Goal: Task Accomplishment & Management: Manage account settings

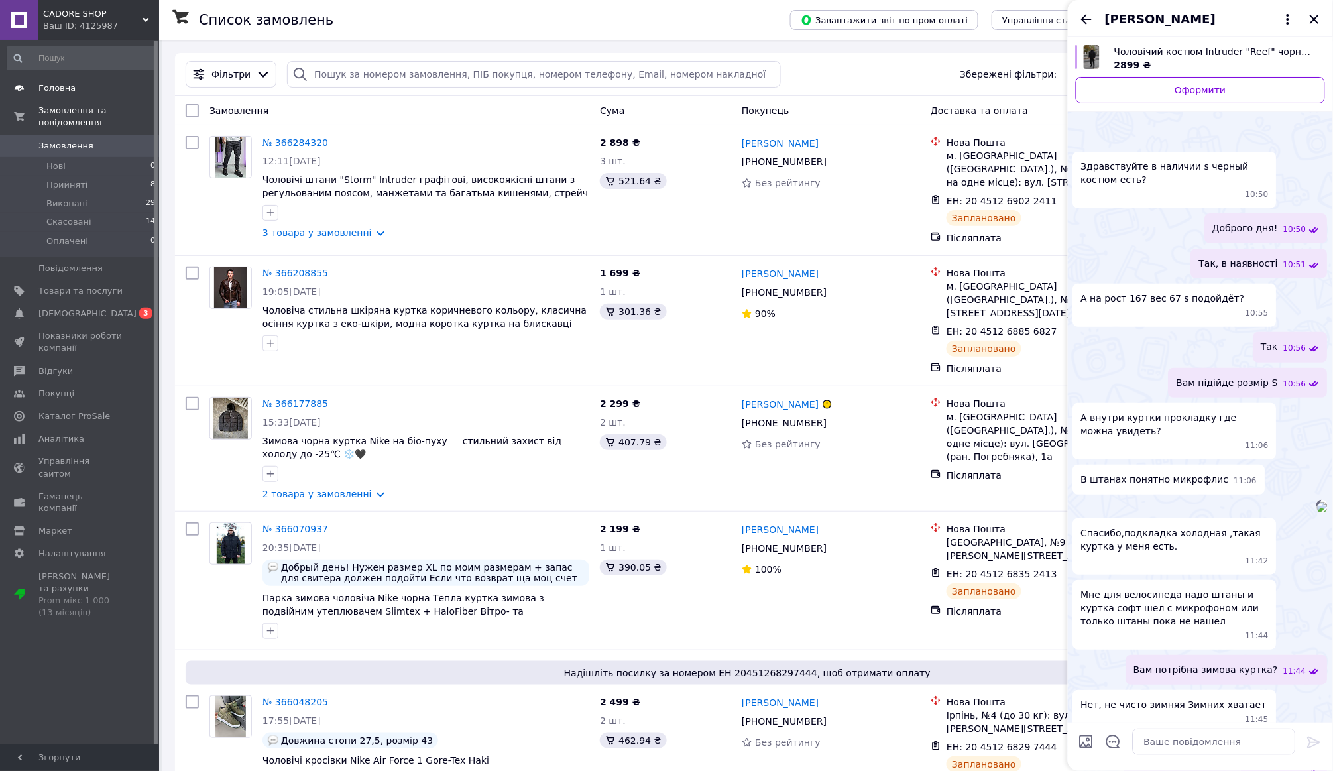
scroll to position [1248, 0]
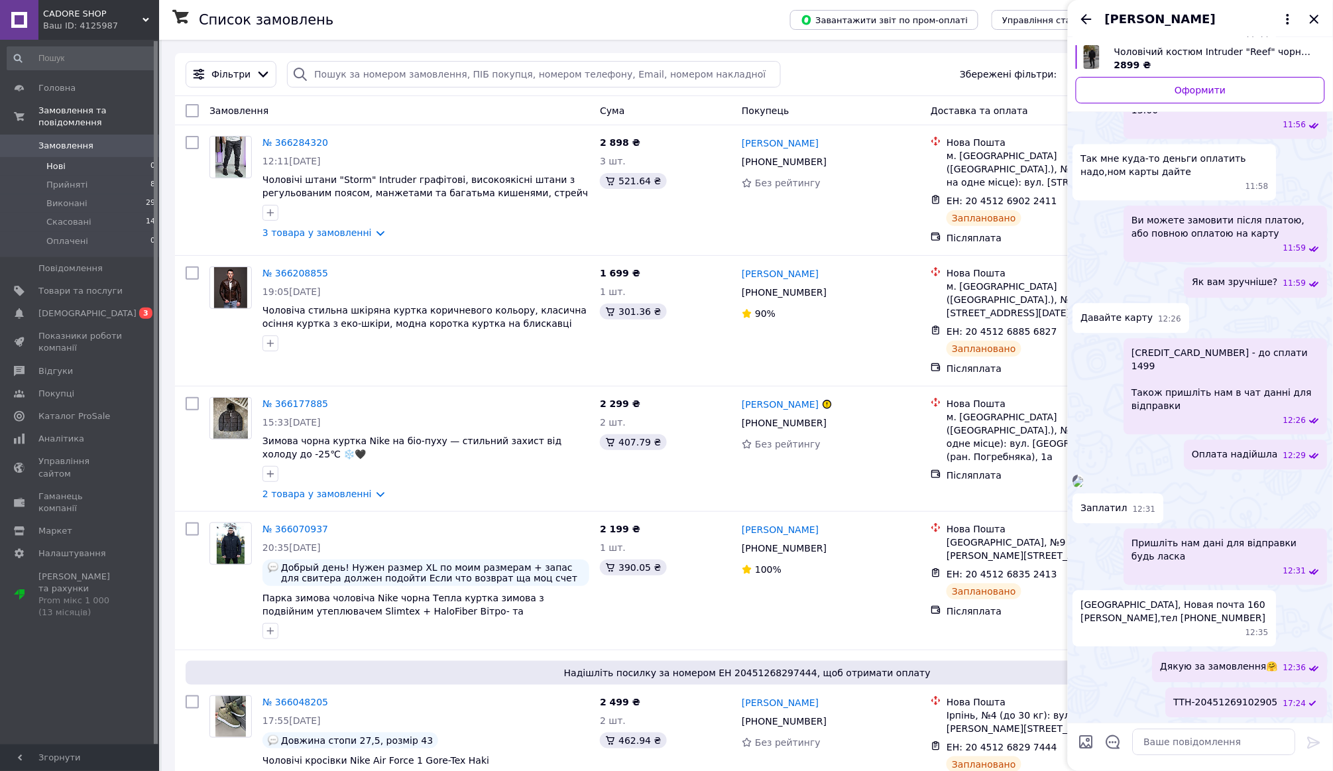
click at [104, 162] on li "Нові 0" at bounding box center [81, 166] width 163 height 19
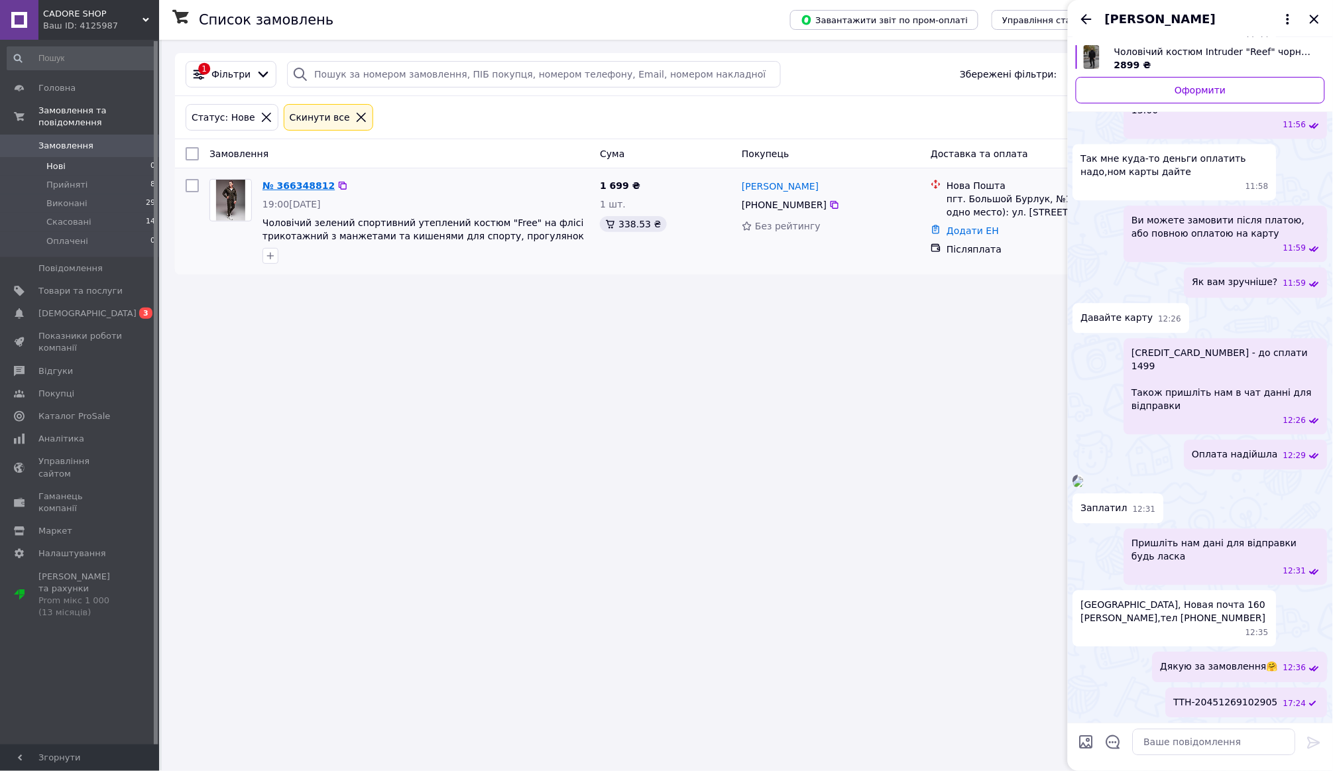
click at [302, 180] on link "№ 366348812" at bounding box center [299, 185] width 72 height 11
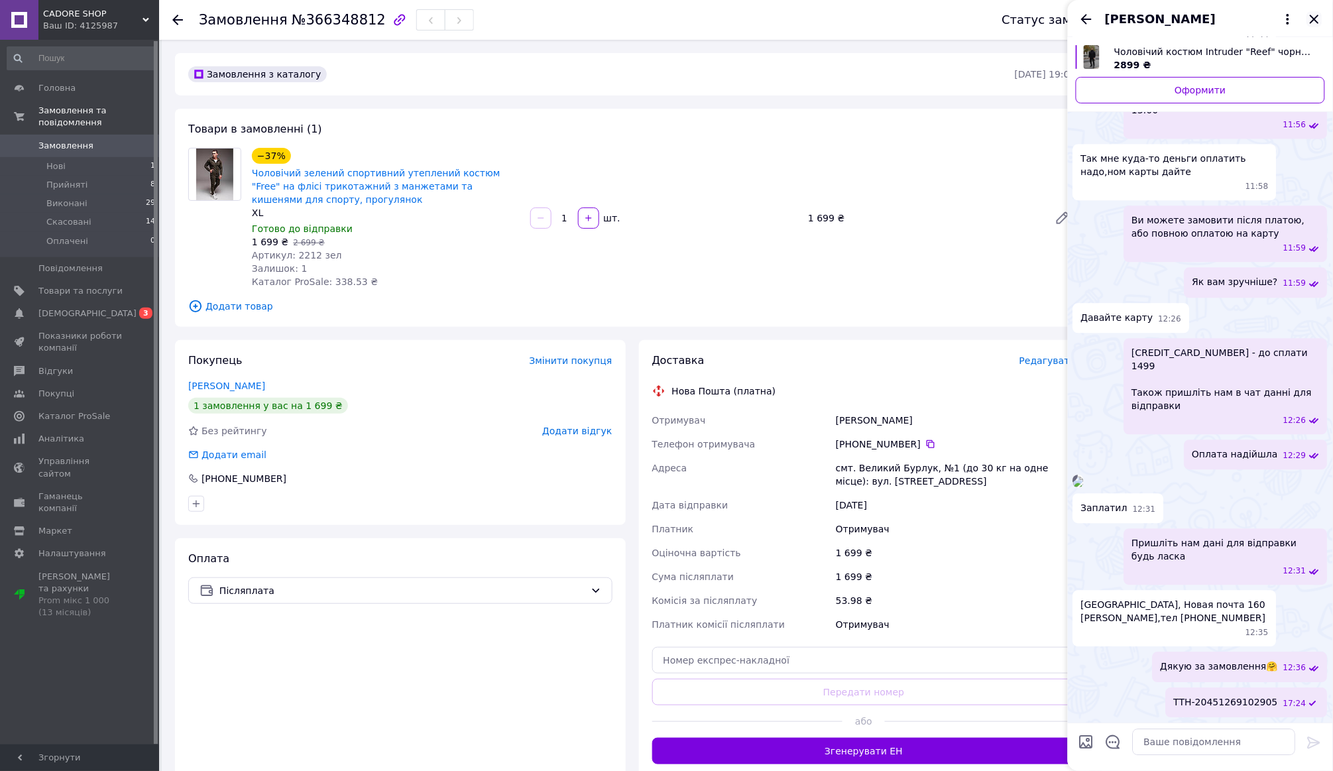
click at [1322, 16] on icon "Закрити" at bounding box center [1315, 19] width 16 height 16
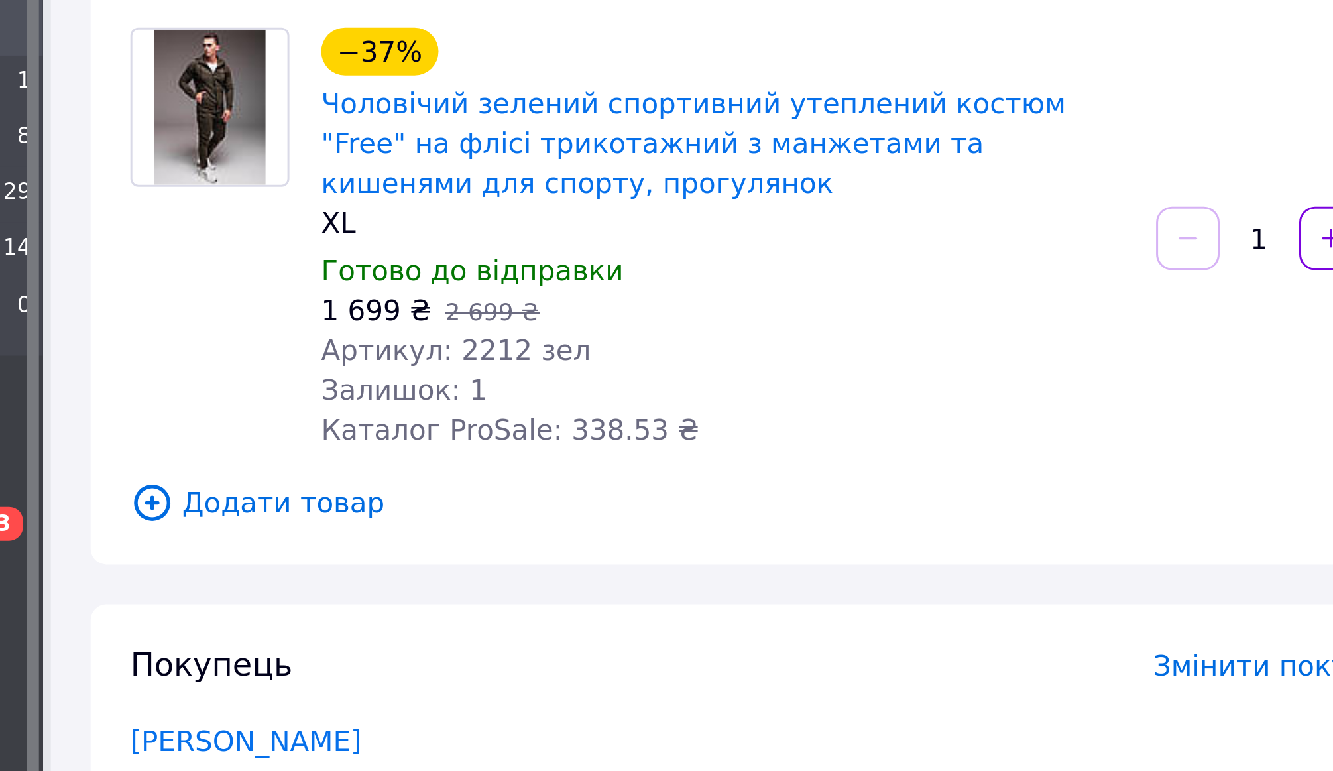
scroll to position [42, 0]
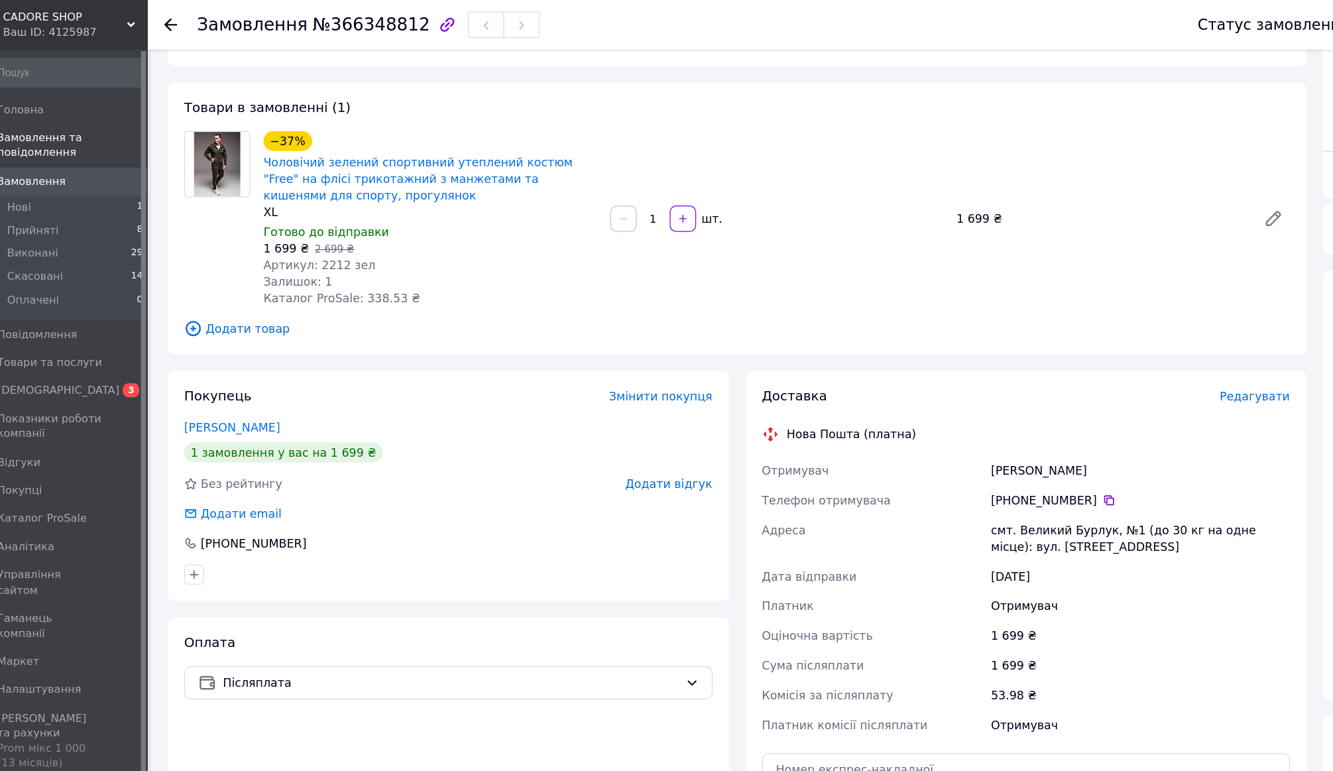
click at [290, 211] on span "Артикул: 2212 зел" at bounding box center [297, 212] width 90 height 11
drag, startPoint x: 312, startPoint y: 211, endPoint x: 257, endPoint y: 211, distance: 55.0
click at [257, 211] on div "Артикул: 2212 зел" at bounding box center [386, 212] width 268 height 13
copy span "212 зел"
click at [260, 217] on span "Артикул: 2212 зел" at bounding box center [297, 212] width 90 height 11
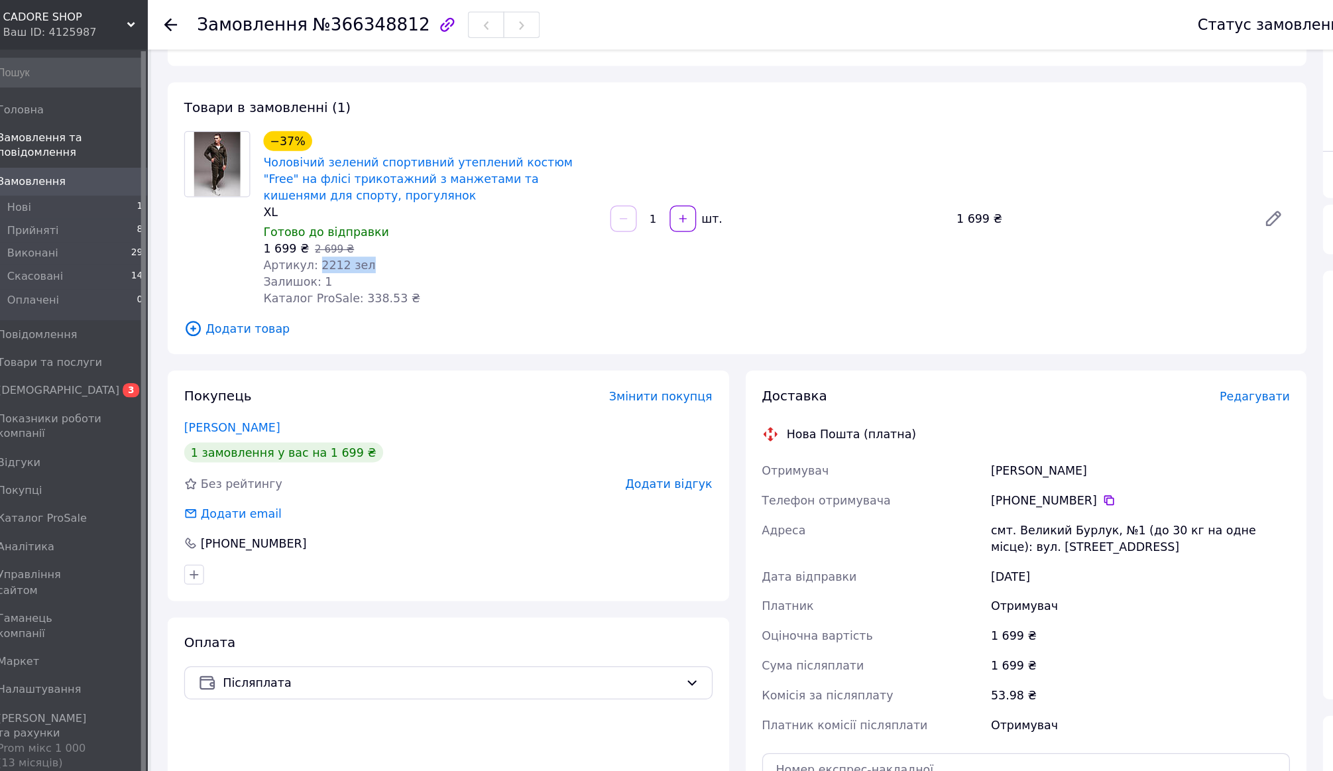
drag, startPoint x: 254, startPoint y: 209, endPoint x: 372, endPoint y: 207, distance: 118.0
click at [373, 208] on div "Артикул: 2212 зел" at bounding box center [386, 212] width 268 height 13
copy span "2212 зел"
click at [74, 145] on span "Замовлення" at bounding box center [80, 146] width 84 height 12
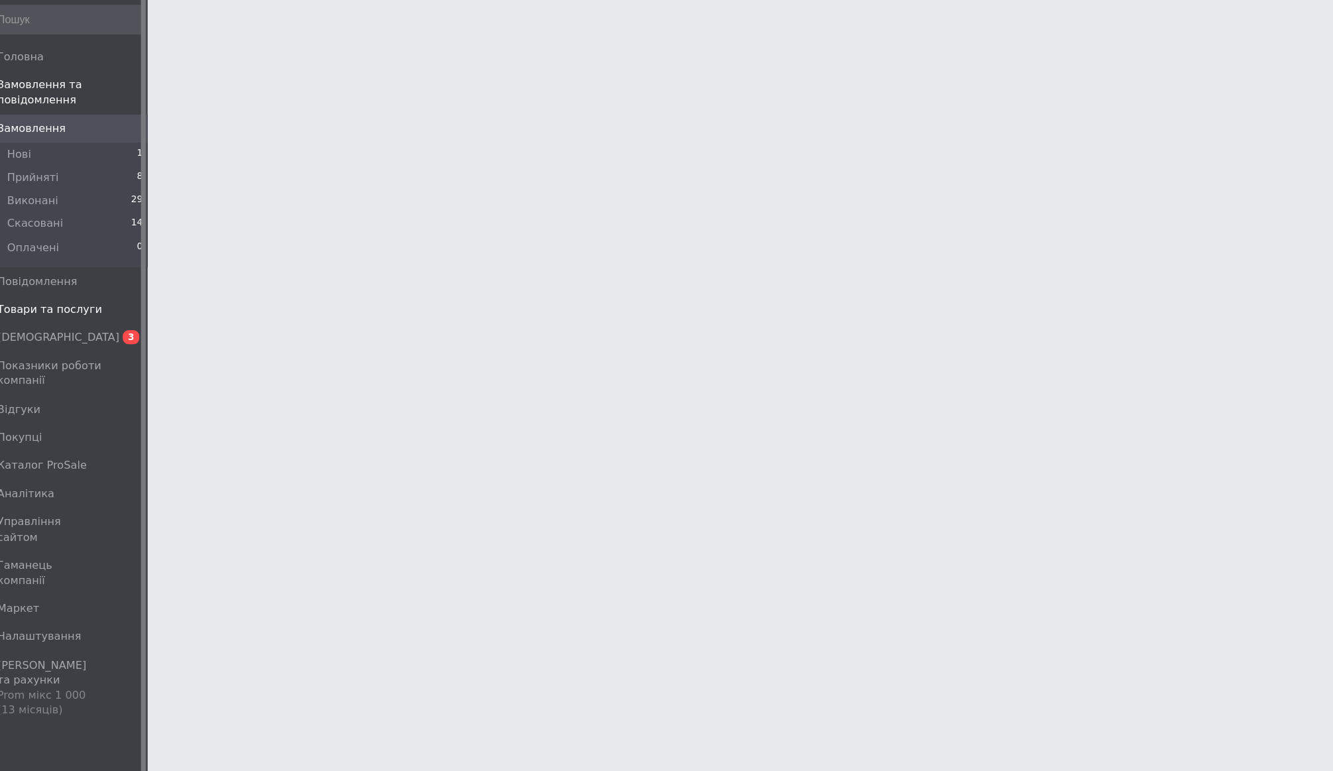
click at [69, 285] on span "Товари та послуги" at bounding box center [80, 291] width 84 height 12
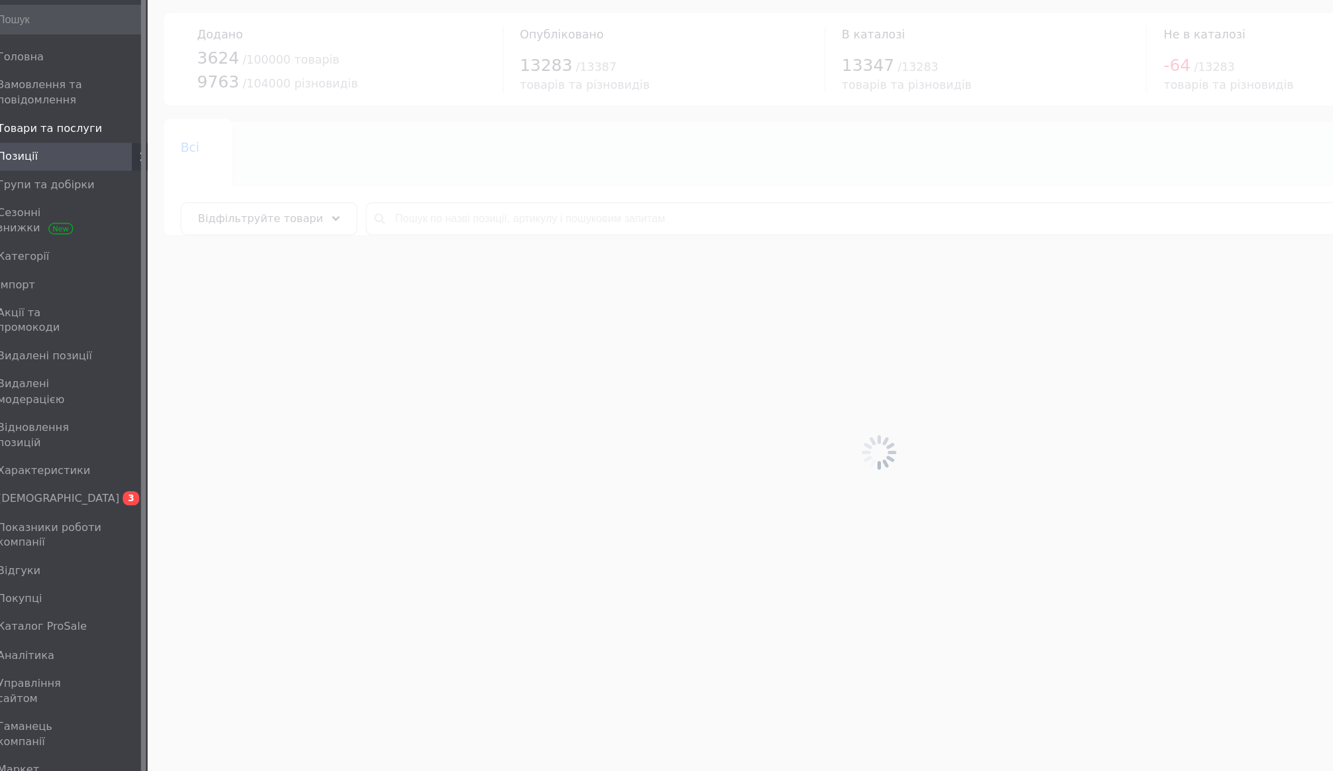
click at [333, 173] on div at bounding box center [746, 405] width 1174 height 731
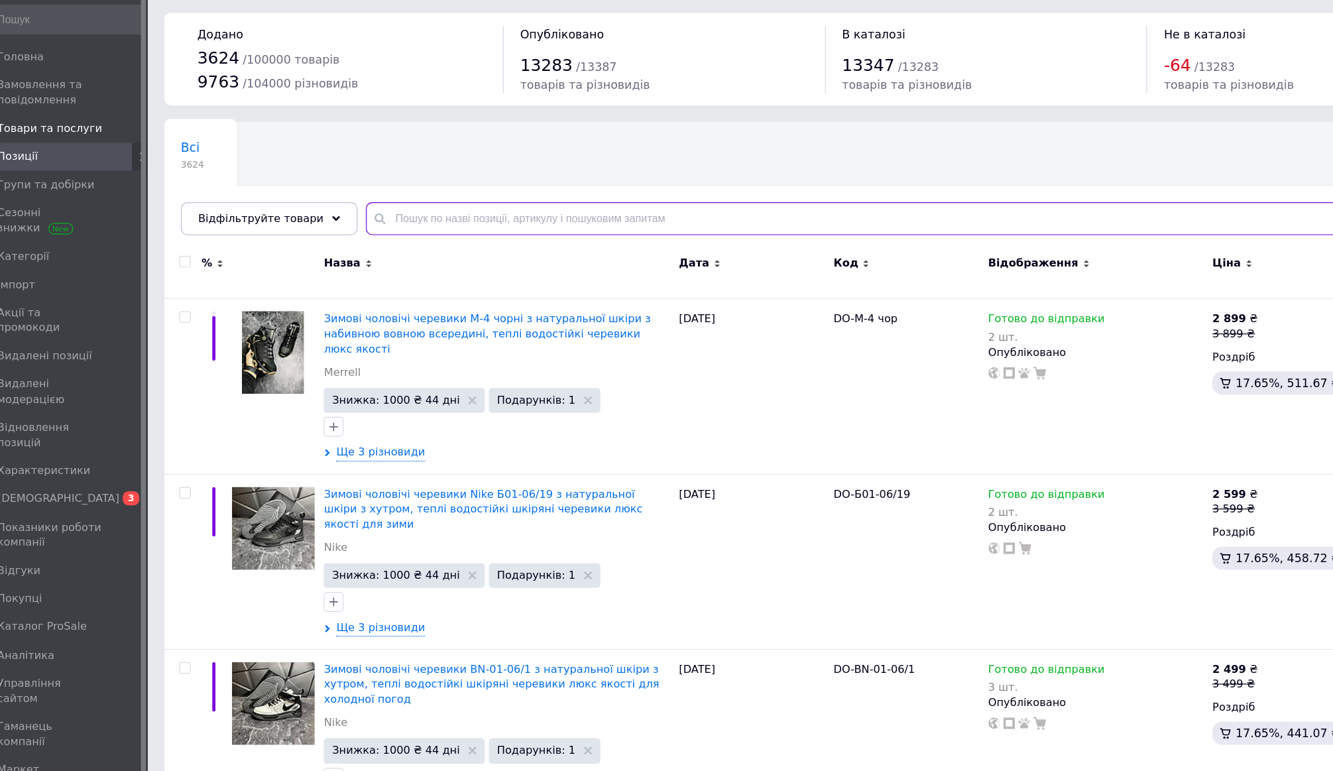
click at [334, 205] on input "text" at bounding box center [820, 218] width 973 height 27
paste input "2212 зел"
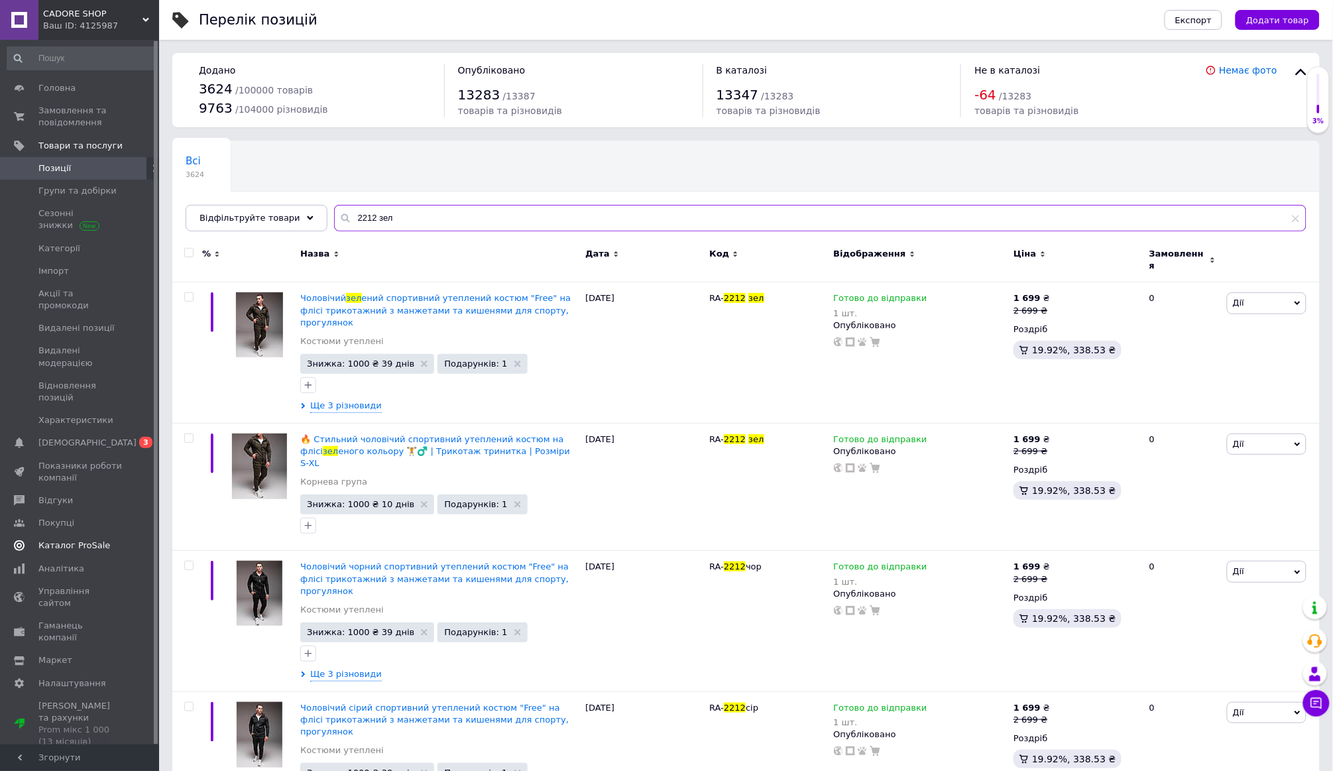
type input "2212 зел"
click at [89, 534] on link "Каталог ProSale" at bounding box center [81, 545] width 163 height 23
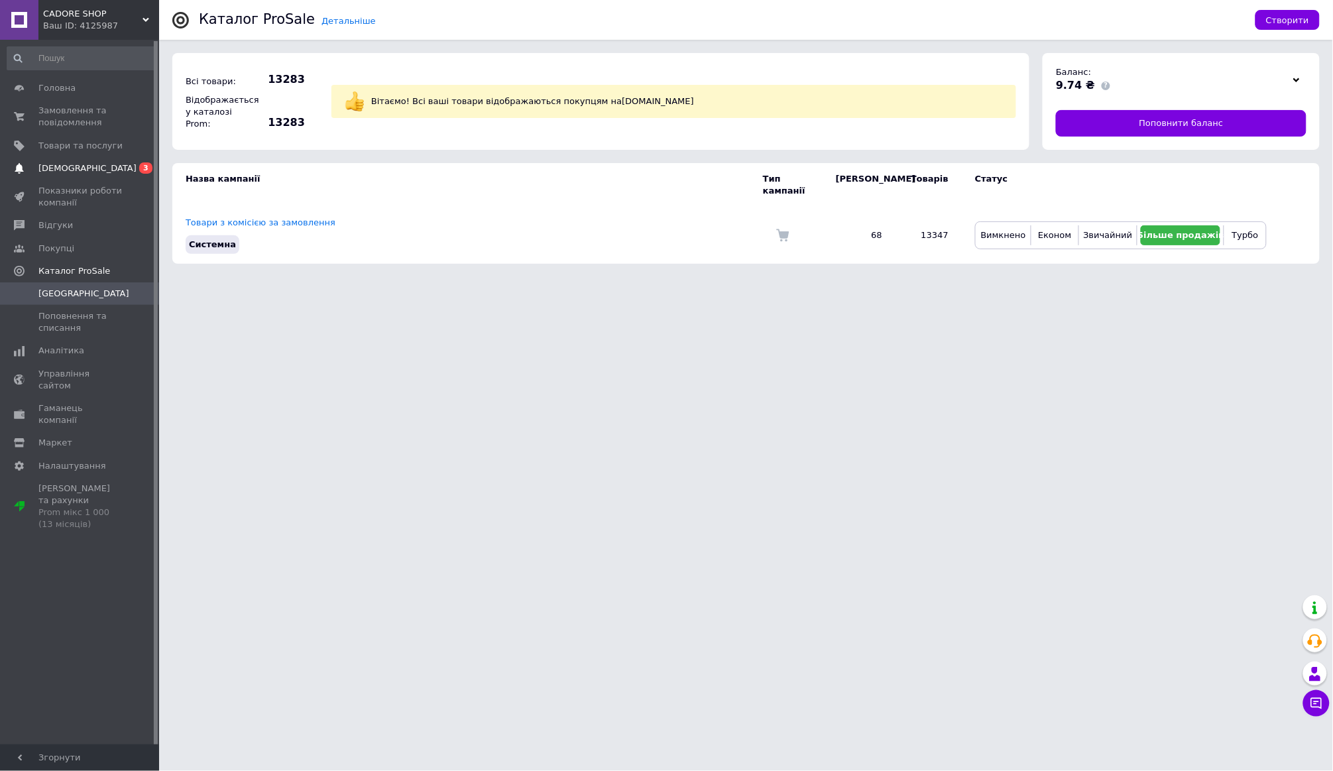
click at [105, 165] on span "[DEMOGRAPHIC_DATA]" at bounding box center [80, 168] width 84 height 12
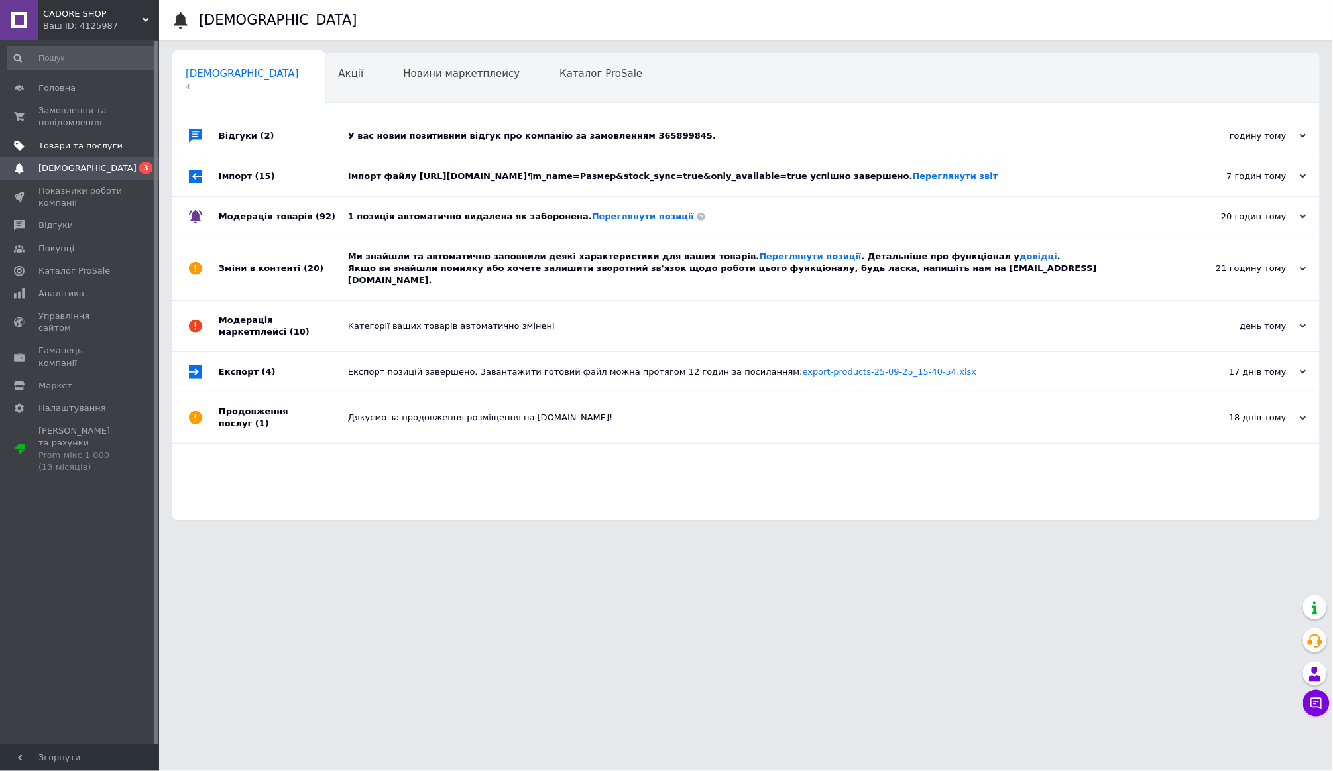
click at [103, 144] on span "Товари та послуги" at bounding box center [80, 146] width 84 height 12
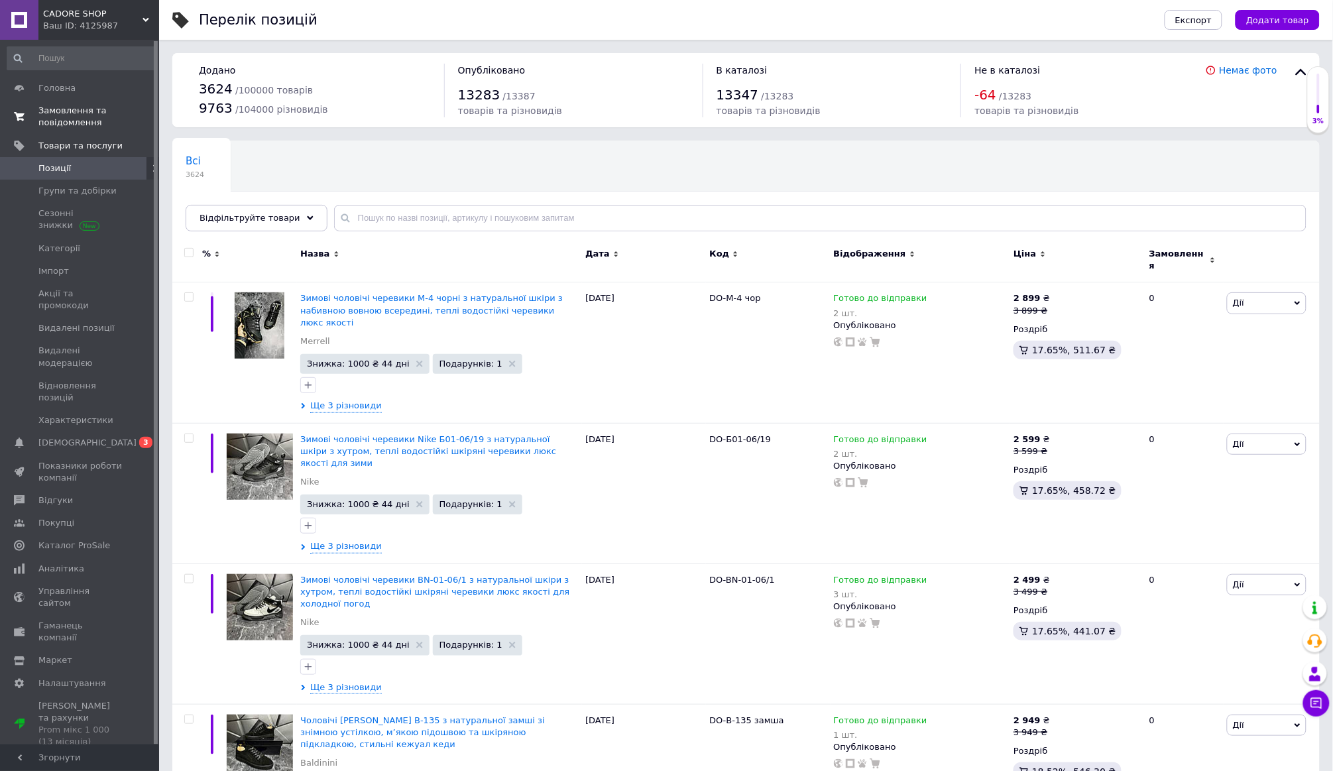
click at [93, 122] on span "Замовлення та повідомлення" at bounding box center [80, 117] width 84 height 24
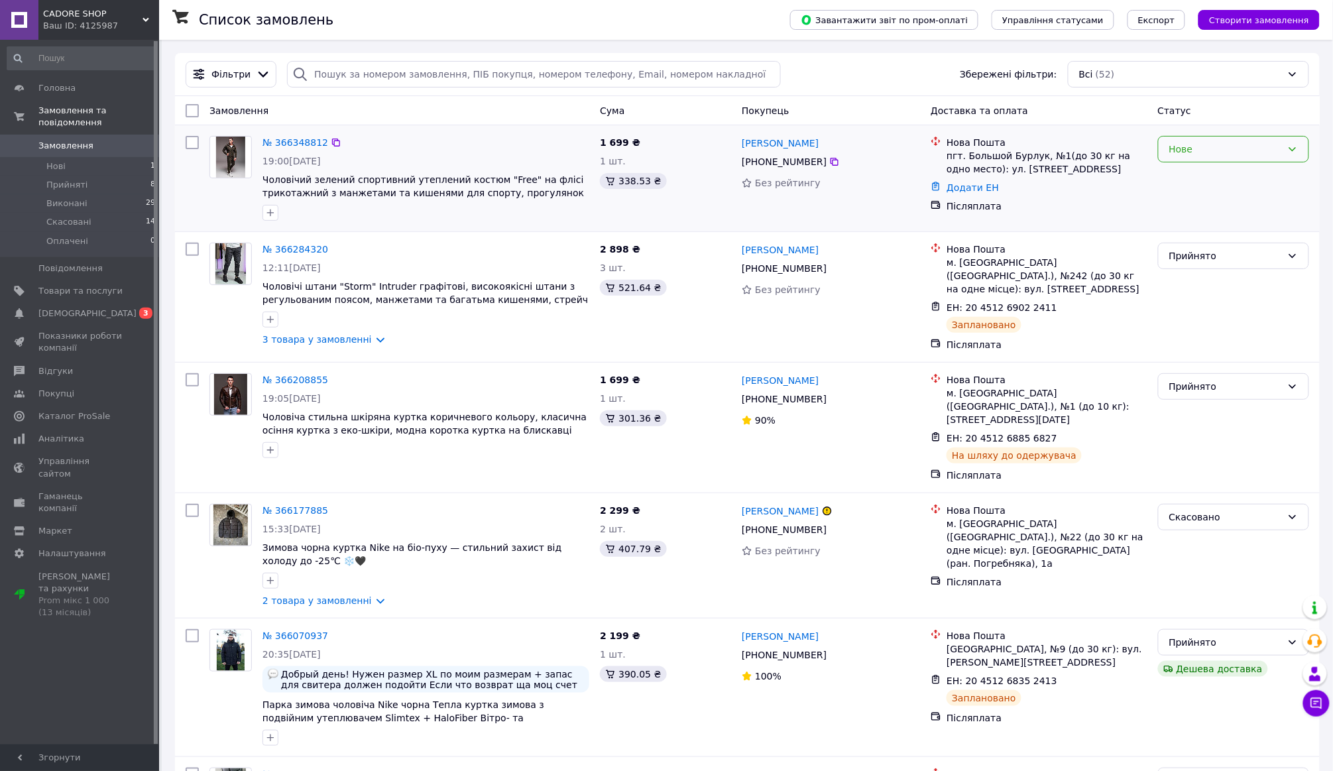
click at [1178, 160] on div "Нове" at bounding box center [1233, 149] width 151 height 27
click at [1178, 179] on li "Прийнято" at bounding box center [1234, 178] width 150 height 24
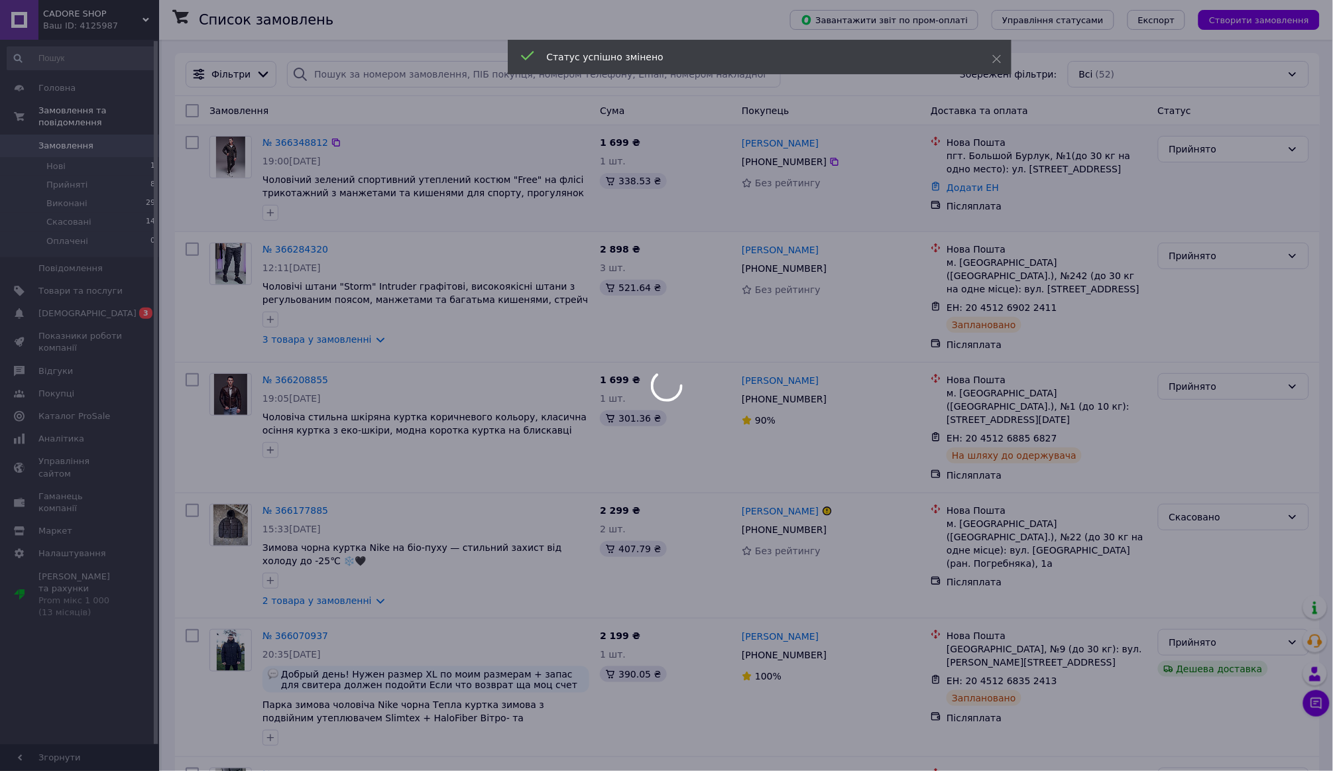
click at [306, 141] on div at bounding box center [666, 385] width 1333 height 771
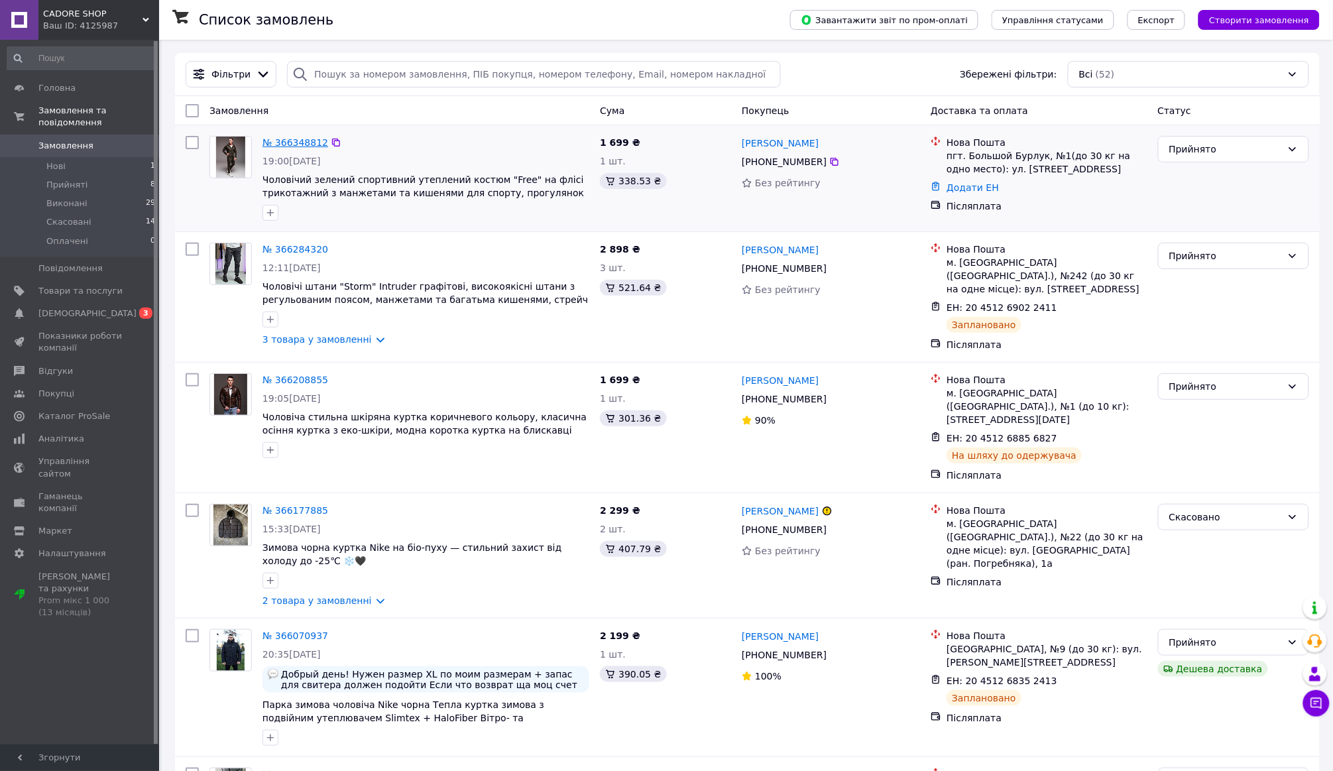
click at [304, 142] on link "№ 366348812" at bounding box center [296, 142] width 66 height 11
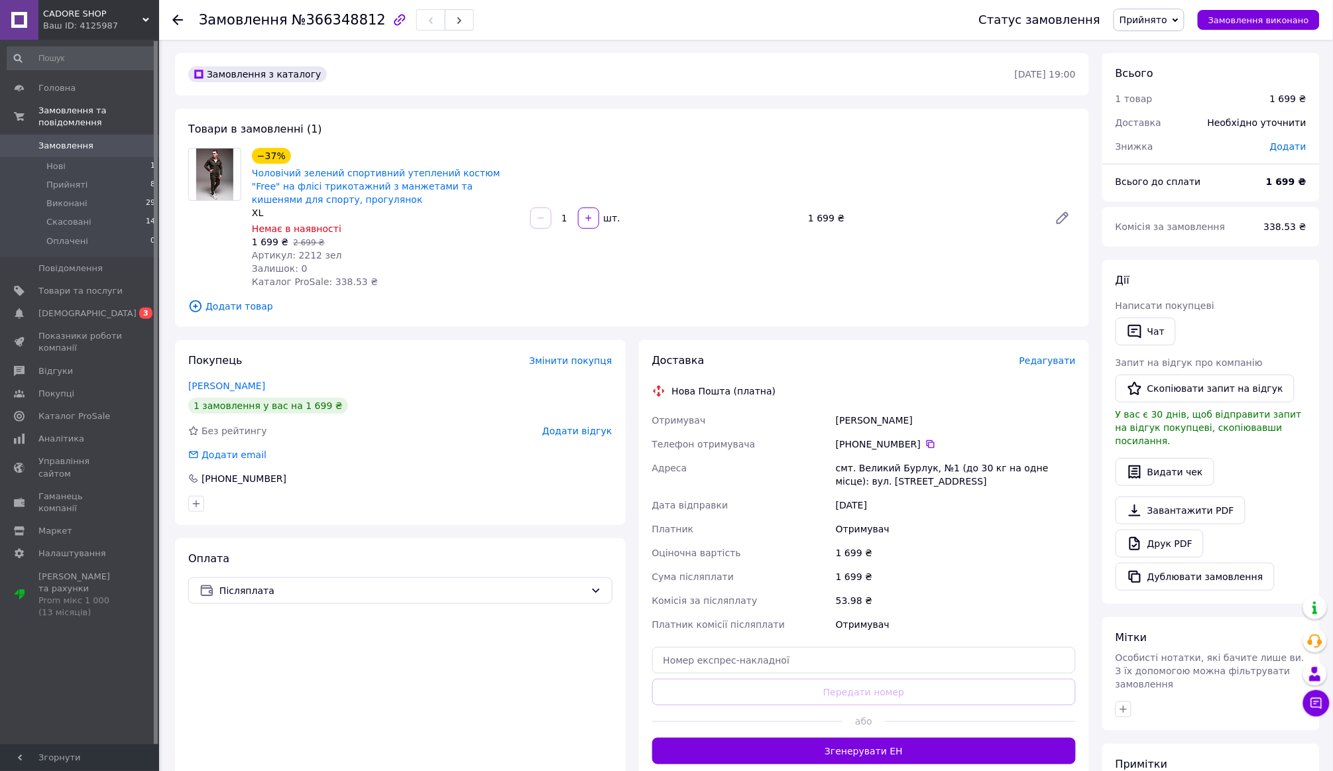
click at [908, 419] on div "[PERSON_NAME]" at bounding box center [955, 420] width 245 height 24
drag, startPoint x: 939, startPoint y: 419, endPoint x: 834, endPoint y: 416, distance: 104.8
click at [834, 416] on div "[PERSON_NAME]" at bounding box center [955, 420] width 245 height 24
copy div "[PERSON_NAME]"
click at [927, 444] on icon at bounding box center [931, 444] width 8 height 8
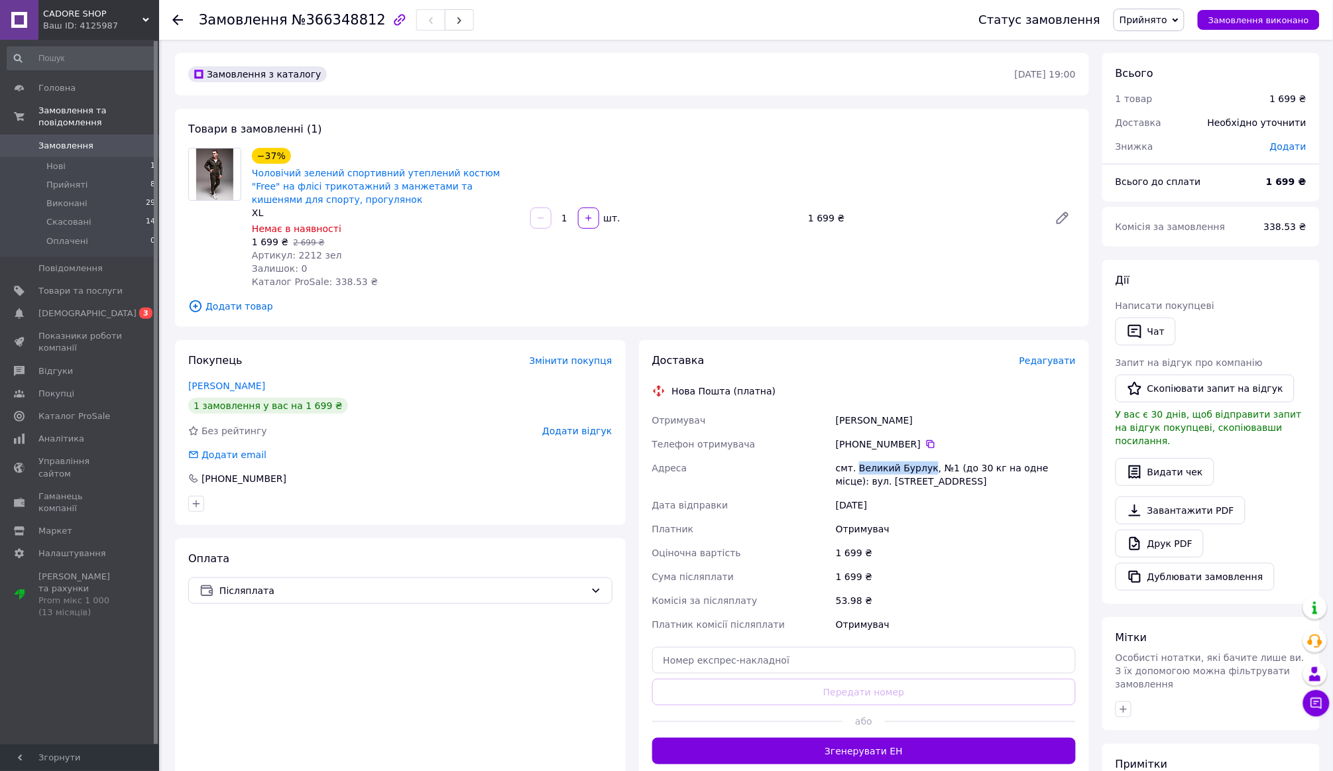
drag, startPoint x: 929, startPoint y: 466, endPoint x: 858, endPoint y: 471, distance: 71.7
click at [858, 471] on div "смт. Великий Бурлук, №1 (до 30 кг на одне місце): вул. [STREET_ADDRESS]" at bounding box center [955, 474] width 245 height 37
copy div "Великий Бурлук"
click at [871, 669] on input "text" at bounding box center [864, 660] width 424 height 27
paste input "20451269247426"
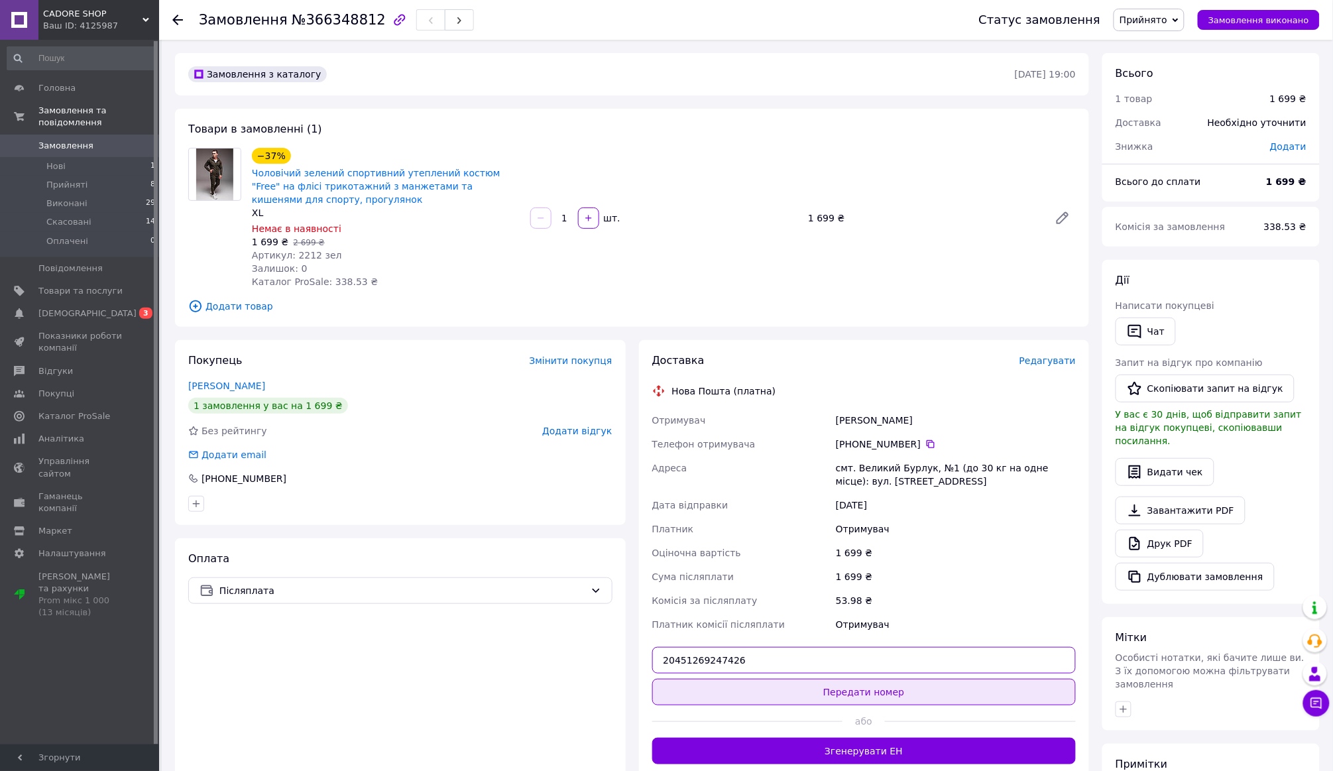
type input "20451269247426"
click at [867, 695] on button "Передати номер" at bounding box center [864, 692] width 424 height 27
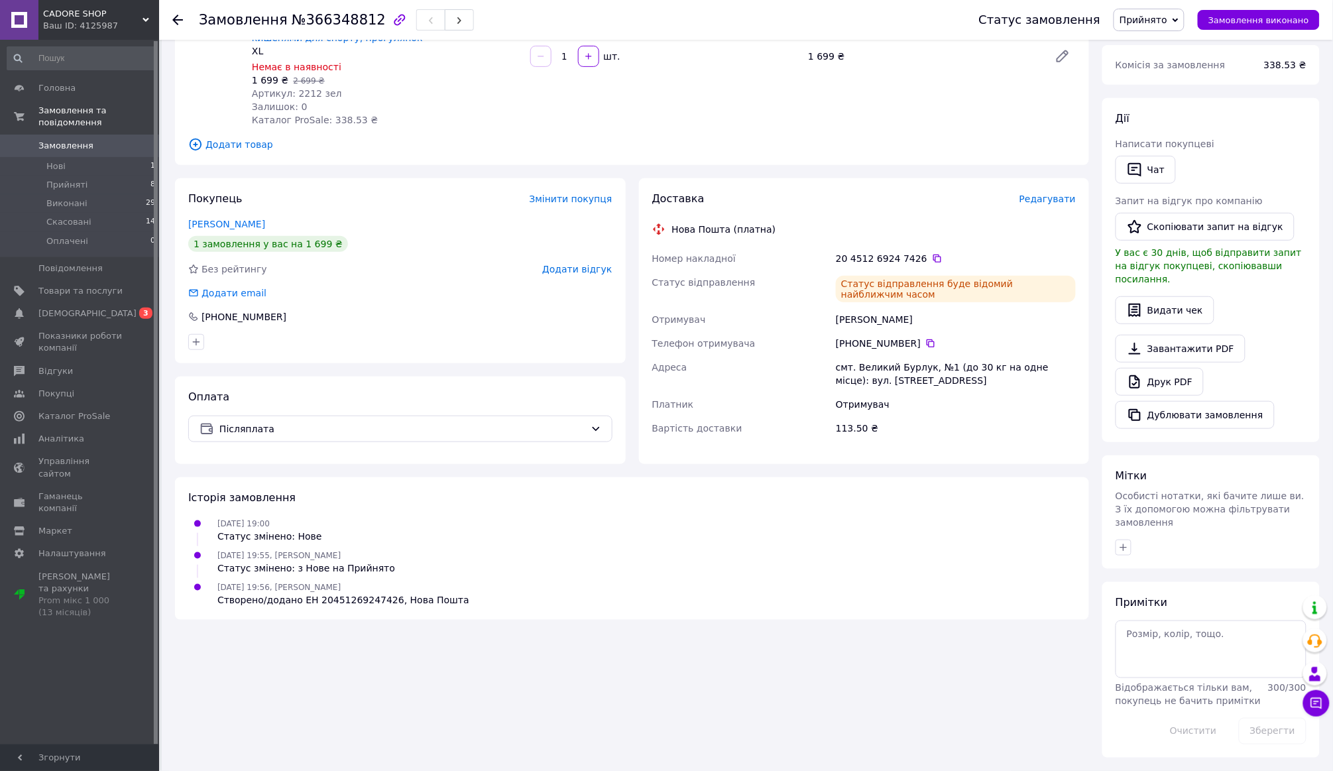
scroll to position [161, 0]
click at [129, 286] on span at bounding box center [141, 291] width 36 height 12
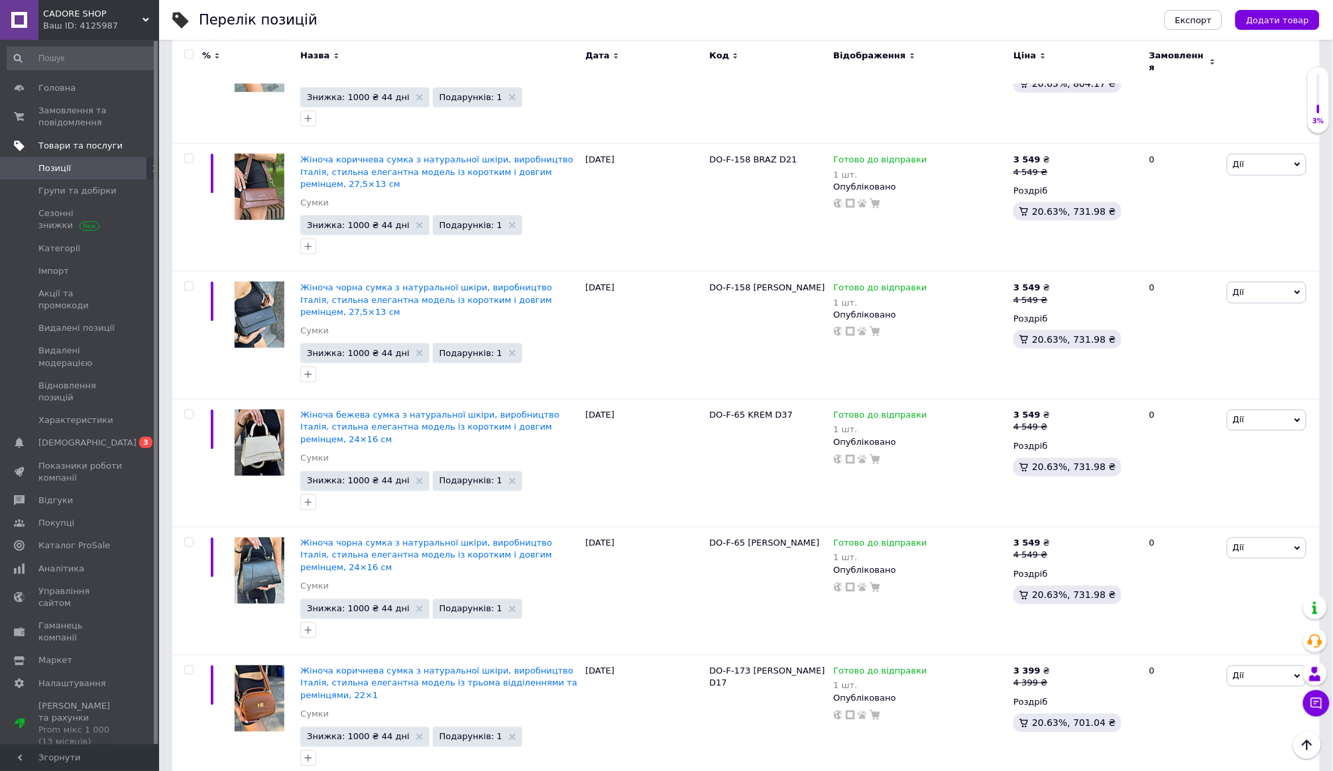
scroll to position [12716, 0]
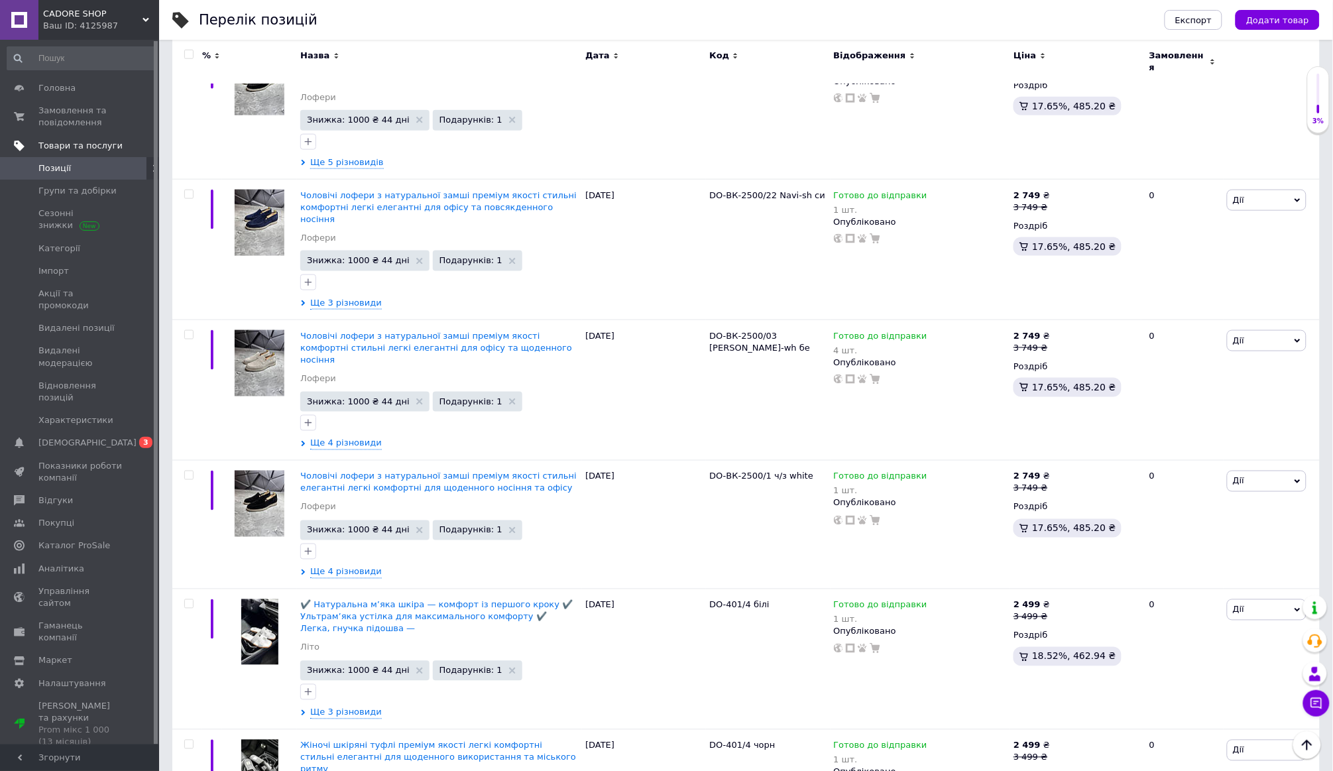
scroll to position [12639, 0]
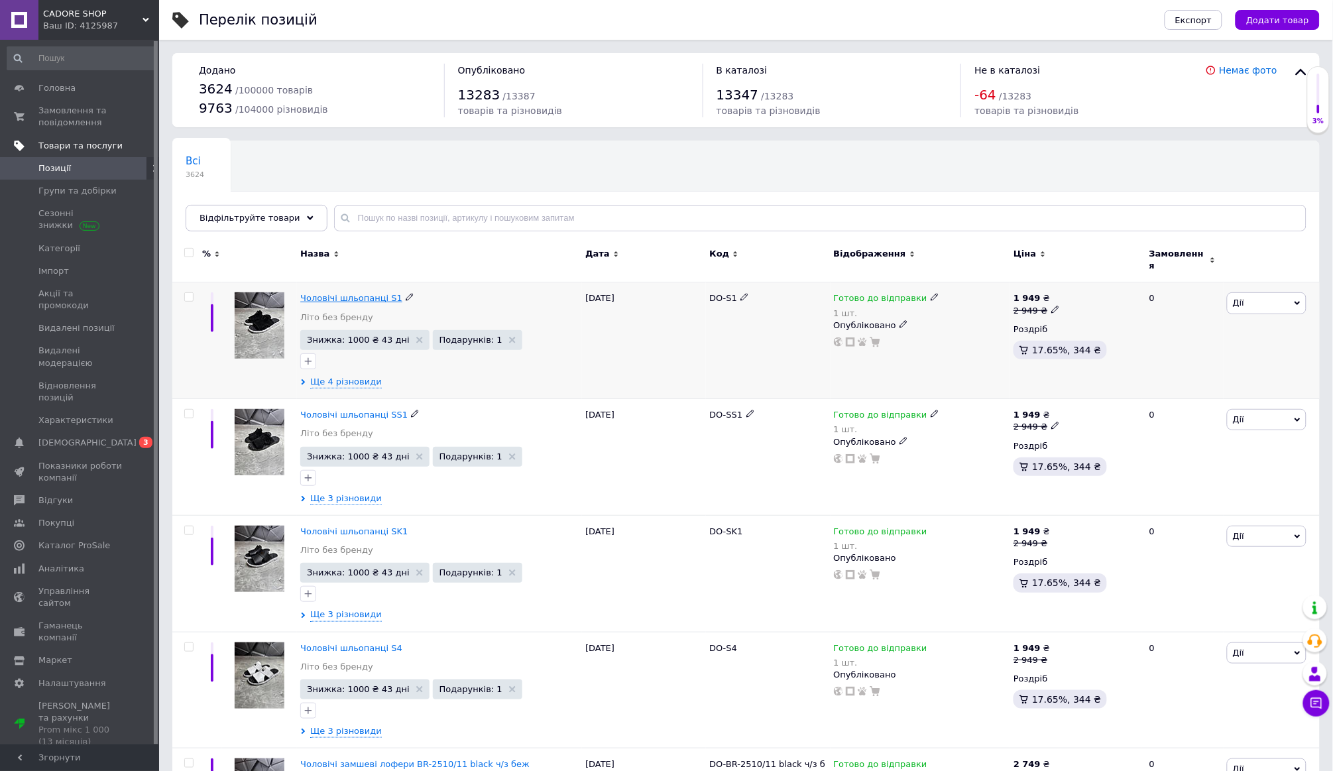
click at [386, 293] on span "Чоловічі шльопанці S1" at bounding box center [351, 298] width 102 height 10
click at [349, 410] on span "Чоловічі шльопанці SS1" at bounding box center [353, 415] width 107 height 10
click at [353, 526] on span "Чоловічі шльопанці SK1" at bounding box center [353, 531] width 107 height 10
click at [360, 643] on span "Чоловічі шльопанці S4" at bounding box center [351, 648] width 102 height 10
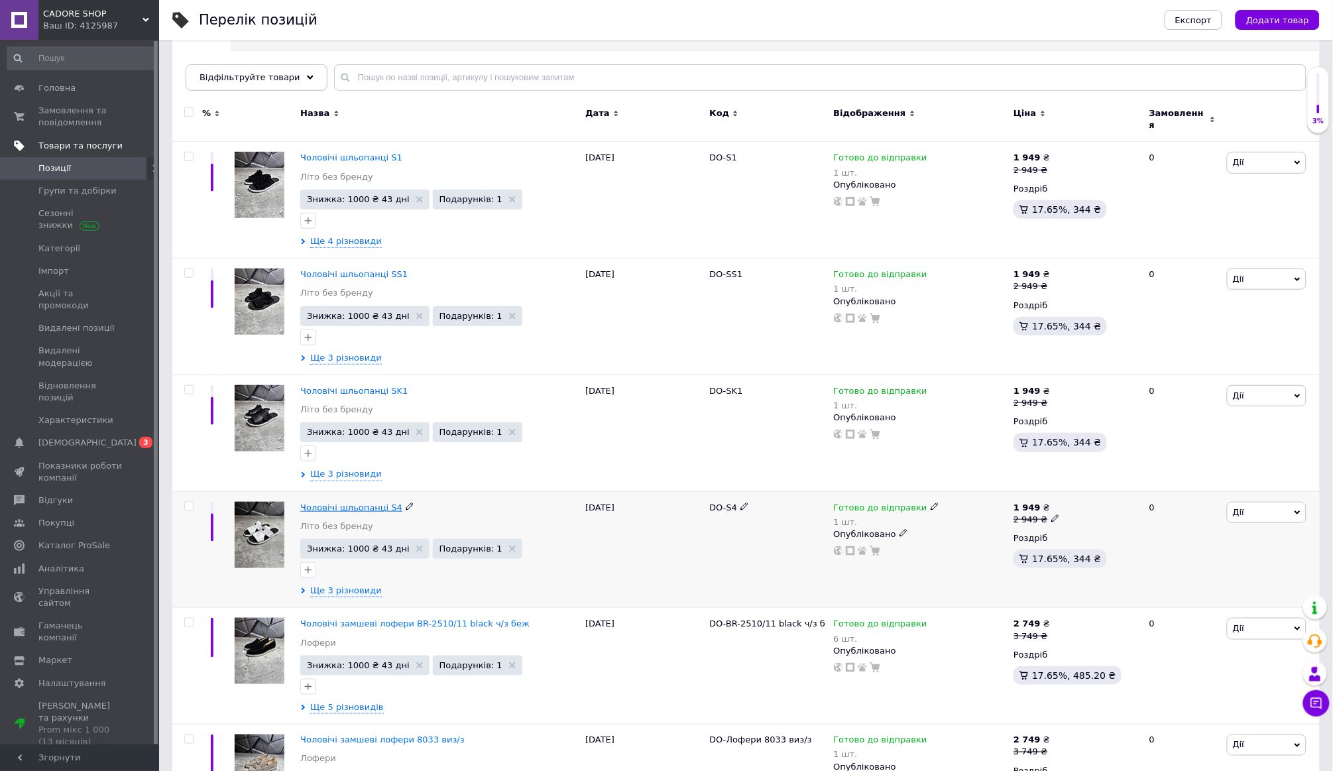
scroll to position [167, 0]
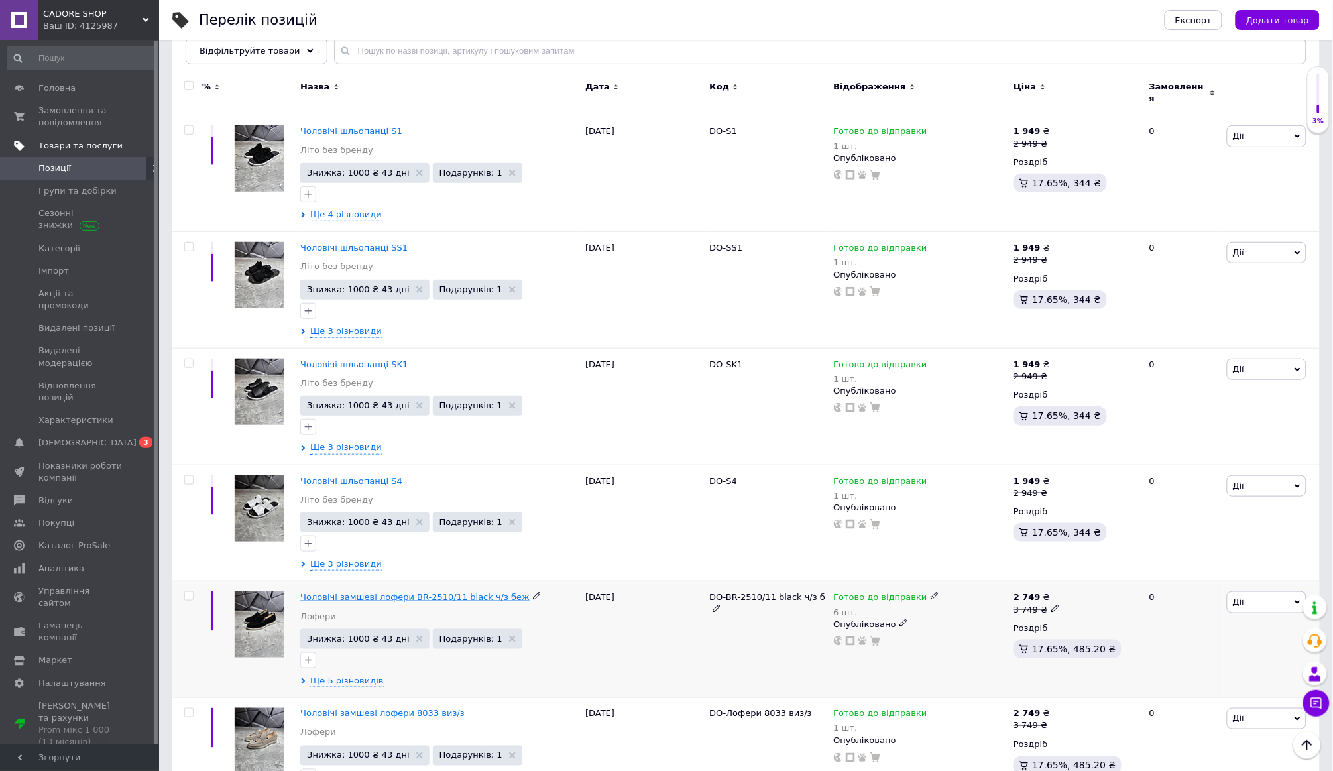
click at [387, 592] on span "Чоловічі замшеві лофери BR-2510/11 black ч/з беж" at bounding box center [414, 597] width 229 height 10
click at [385, 709] on span "Чоловічі замшеві лофери 8033 виз/з" at bounding box center [382, 714] width 164 height 10
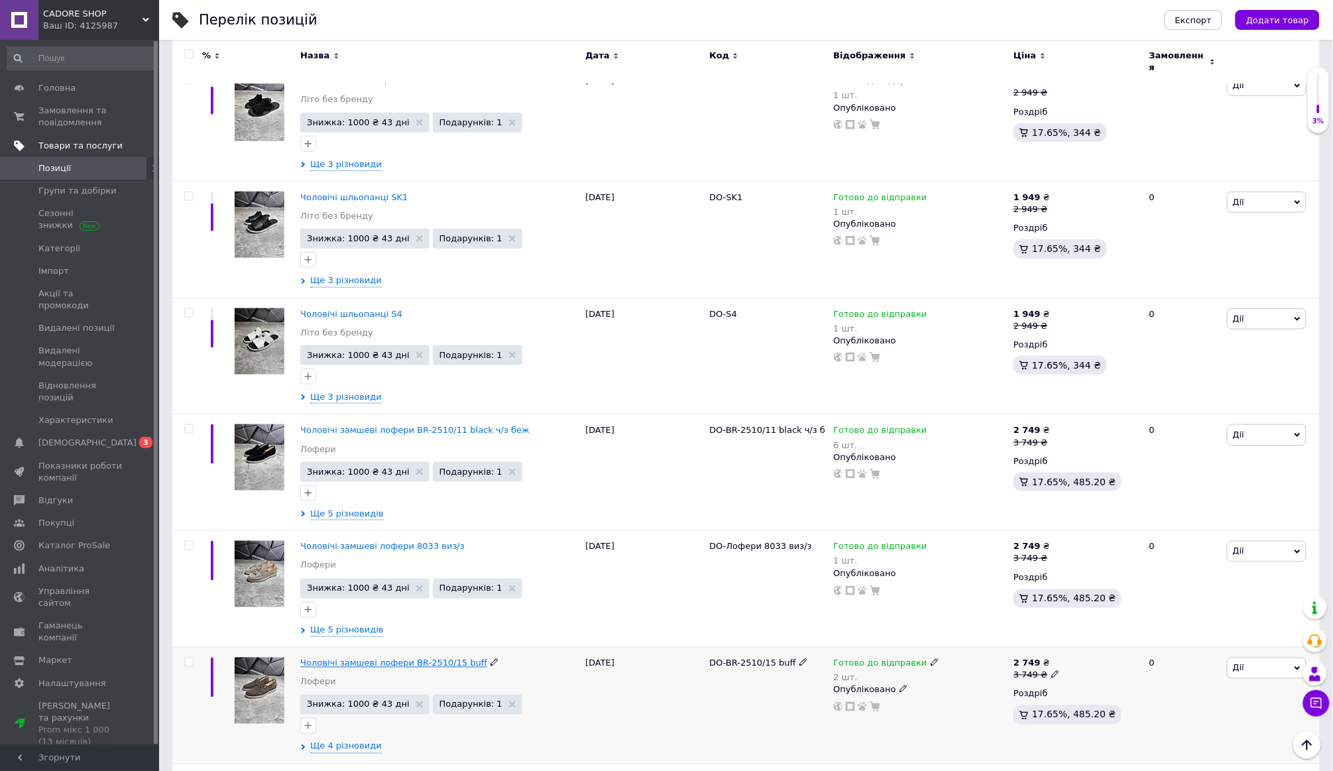
click at [403, 658] on span "Чоловічі замшеві лофери BR-2510/15 buff" at bounding box center [393, 663] width 187 height 10
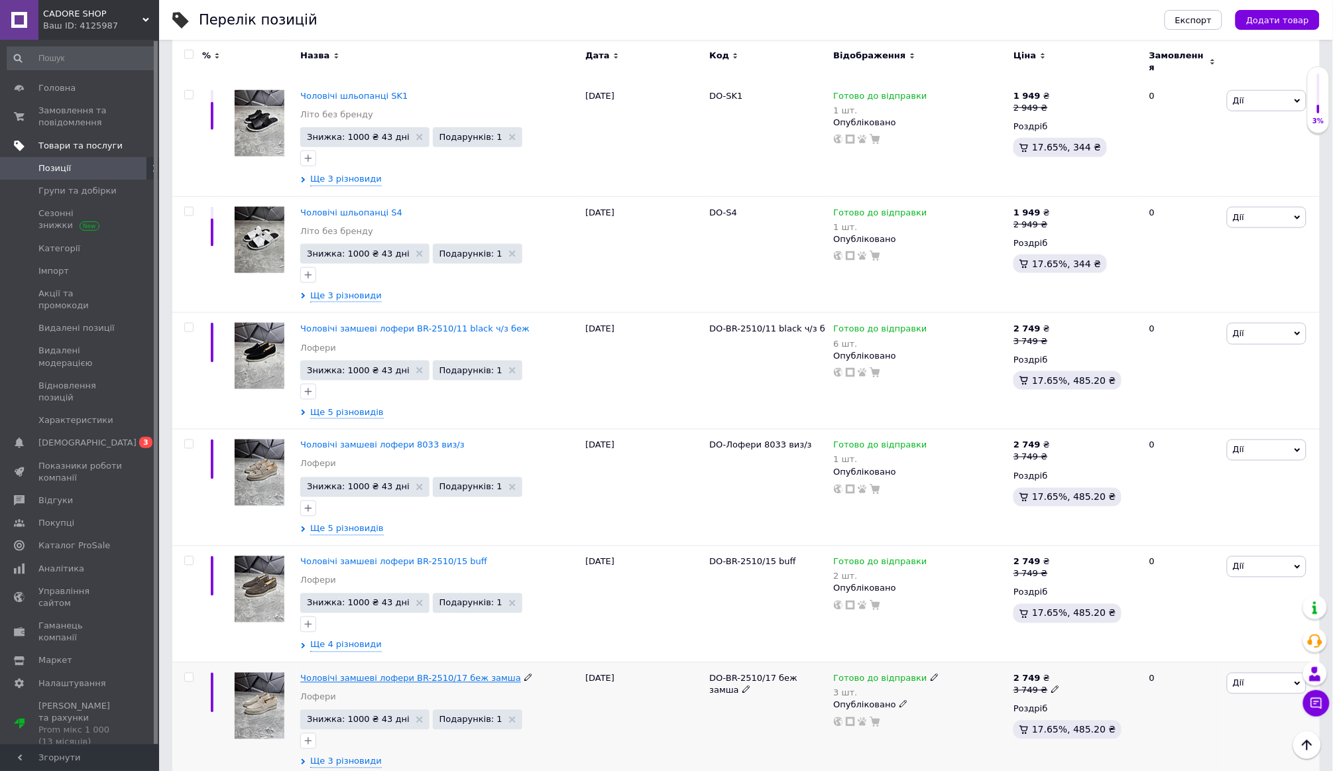
click at [401, 674] on span "Чоловічі замшеві лофери BR-2510/17 беж замша" at bounding box center [410, 679] width 221 height 10
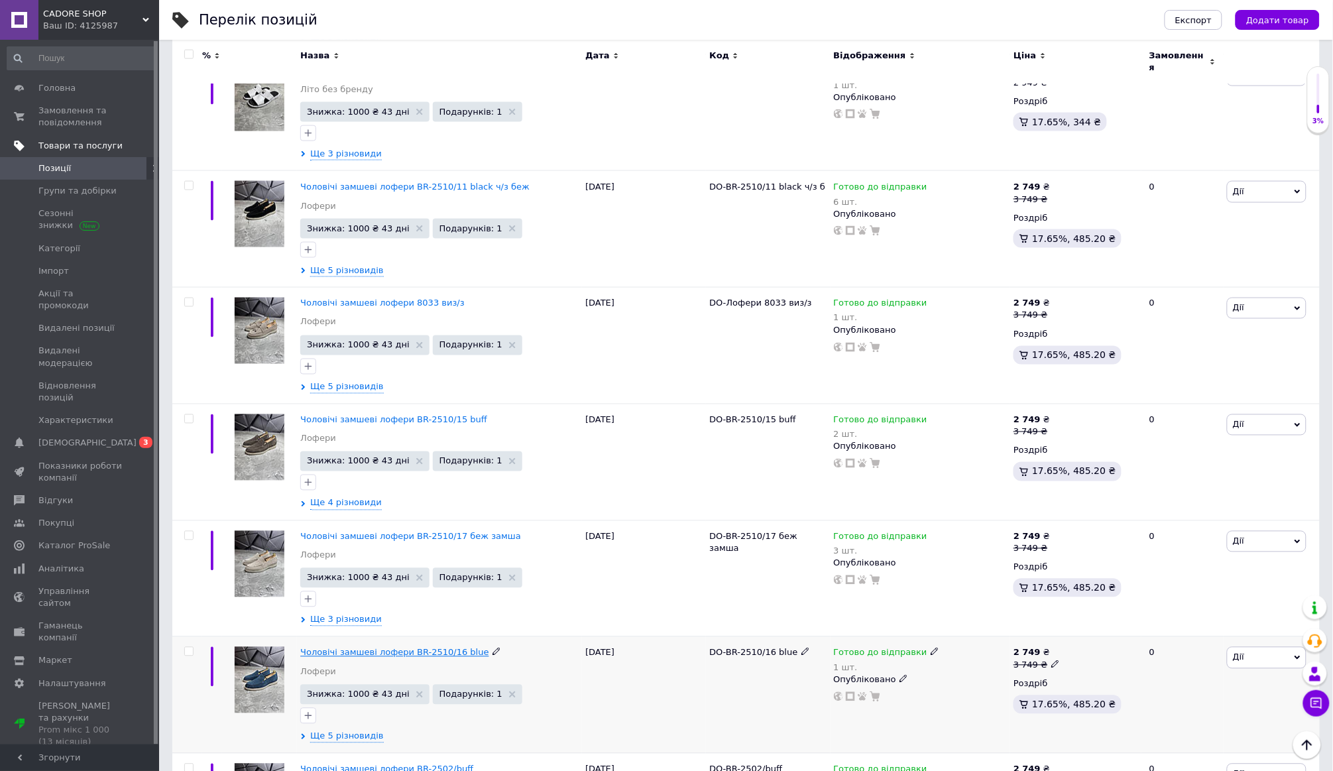
click at [412, 648] on span "Чоловічі замшеві лофери BR-2510/16 blue" at bounding box center [394, 653] width 188 height 10
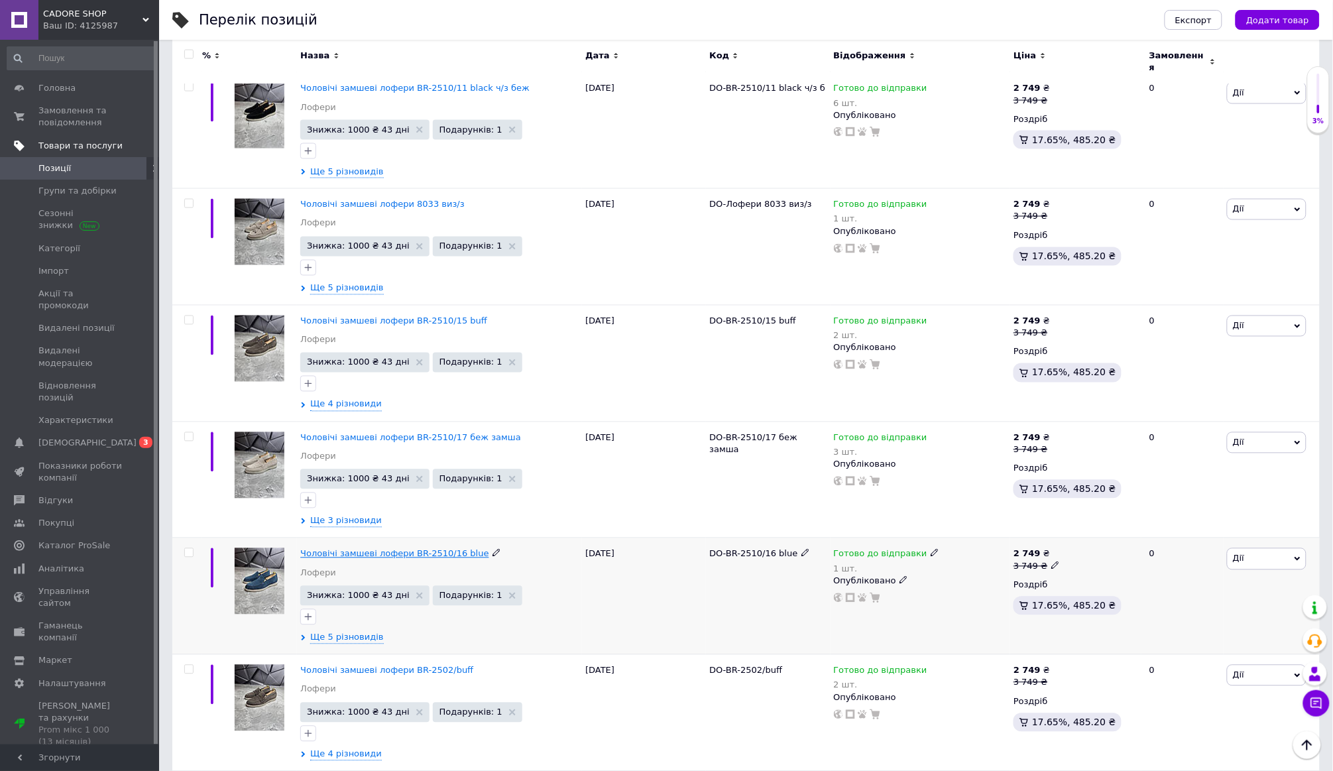
scroll to position [679, 0]
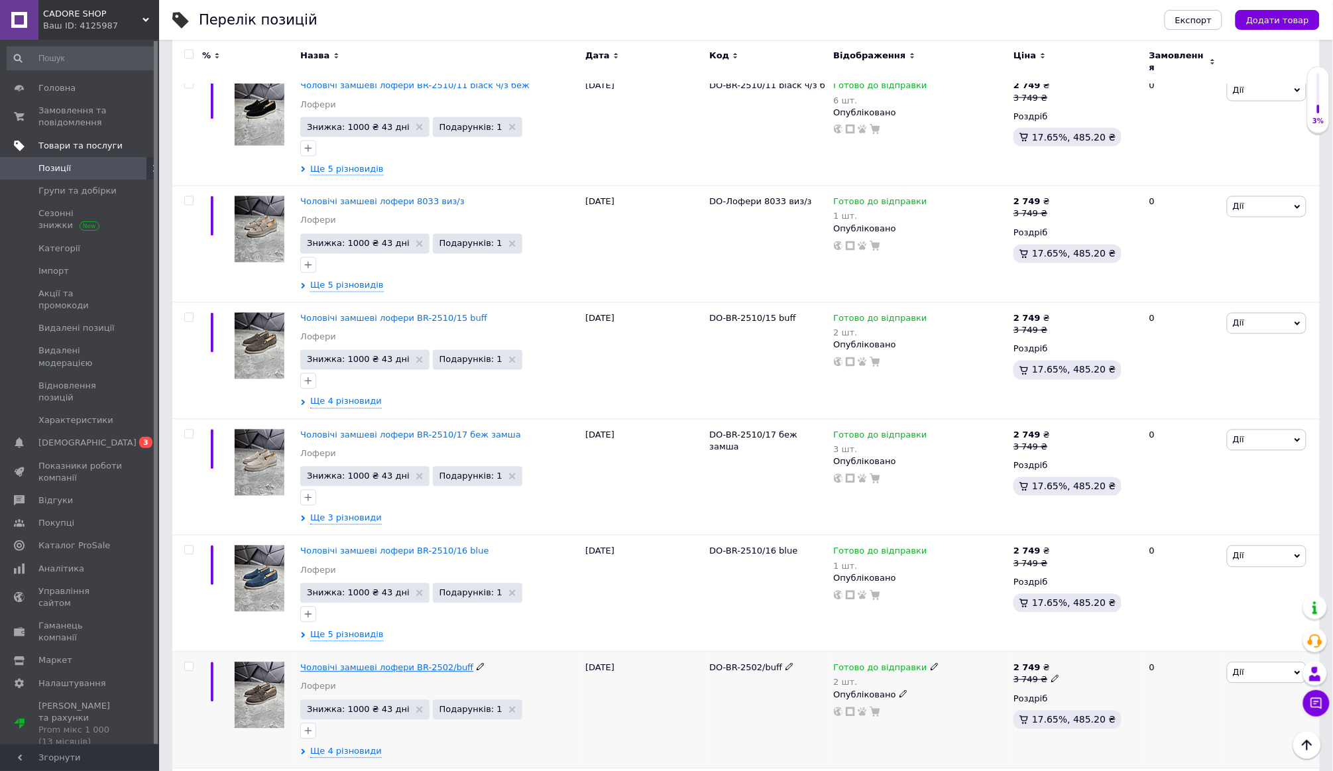
click at [412, 663] on span "Чоловічі замшеві лофери BR-2502/buff" at bounding box center [386, 668] width 173 height 10
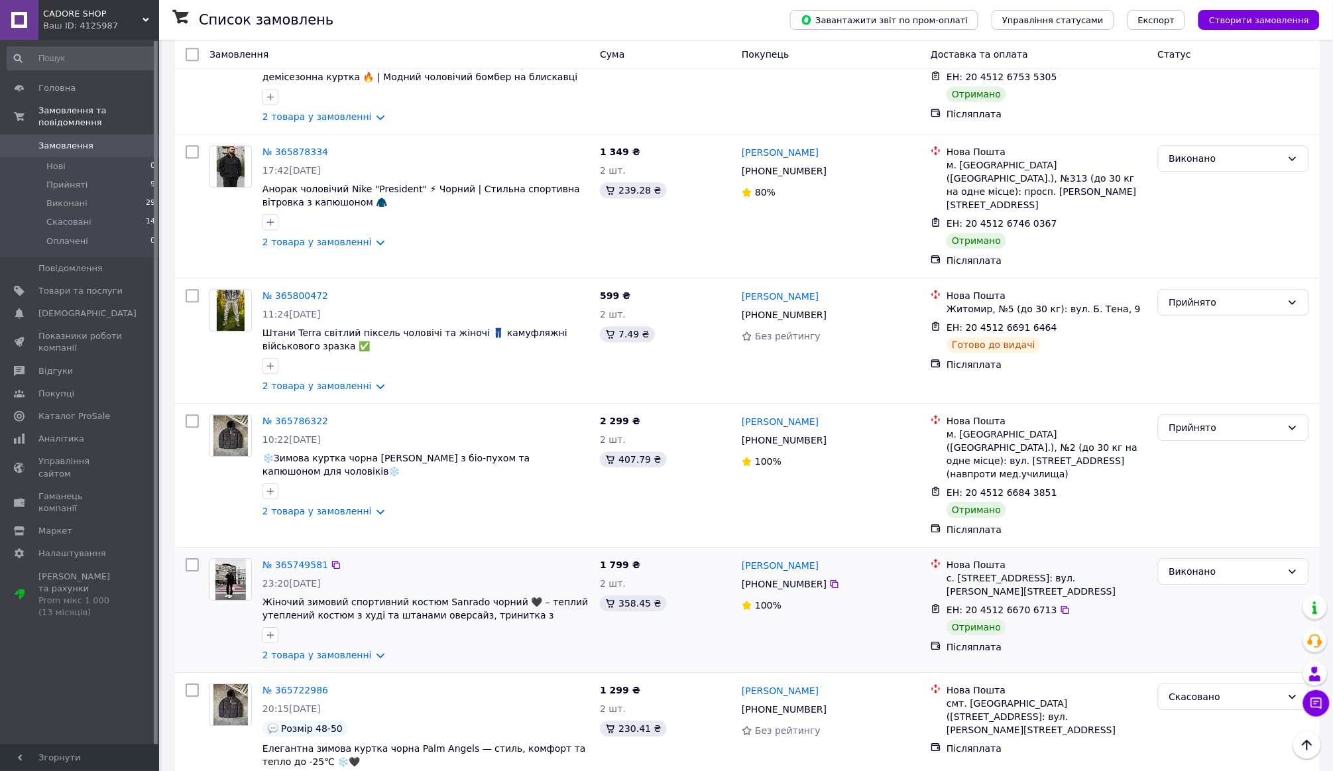
scroll to position [1081, 0]
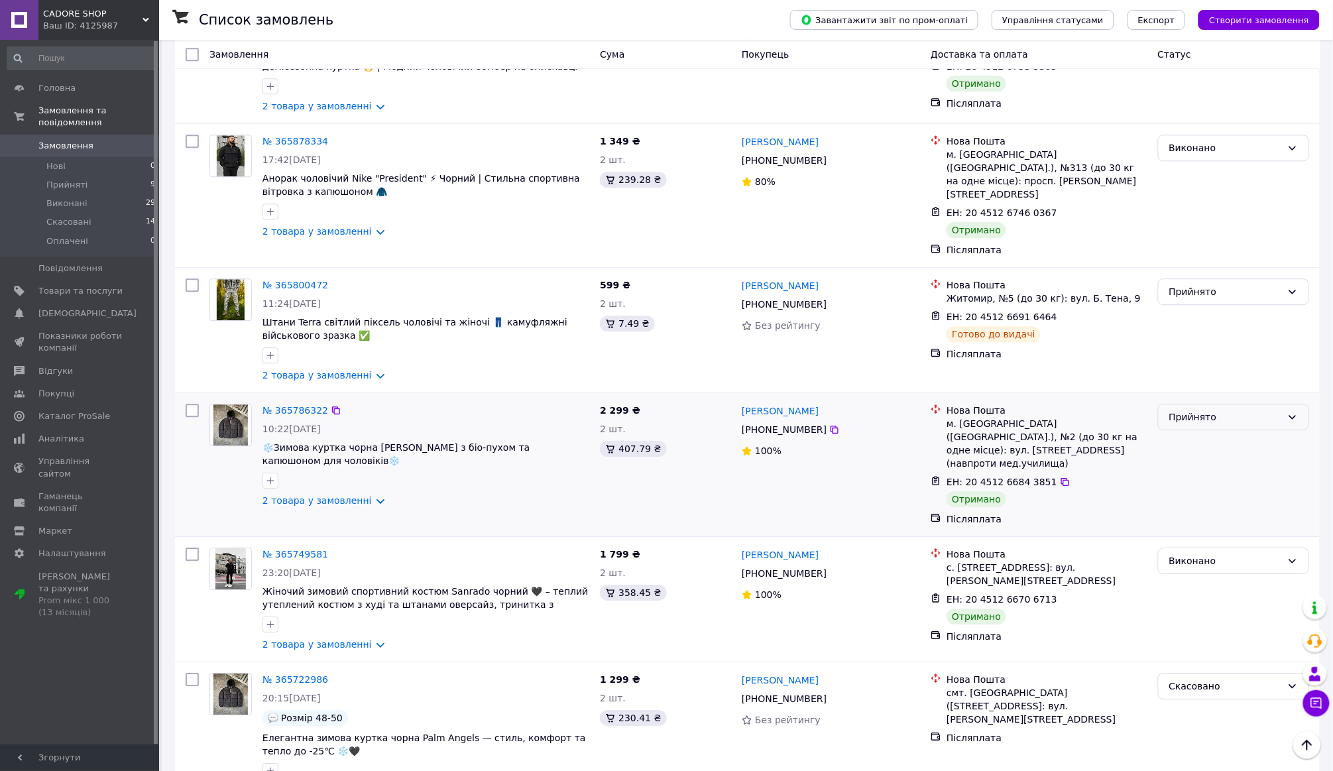
click at [1232, 410] on div "Прийнято" at bounding box center [1225, 417] width 113 height 15
click at [1195, 392] on li "Виконано" at bounding box center [1234, 392] width 150 height 24
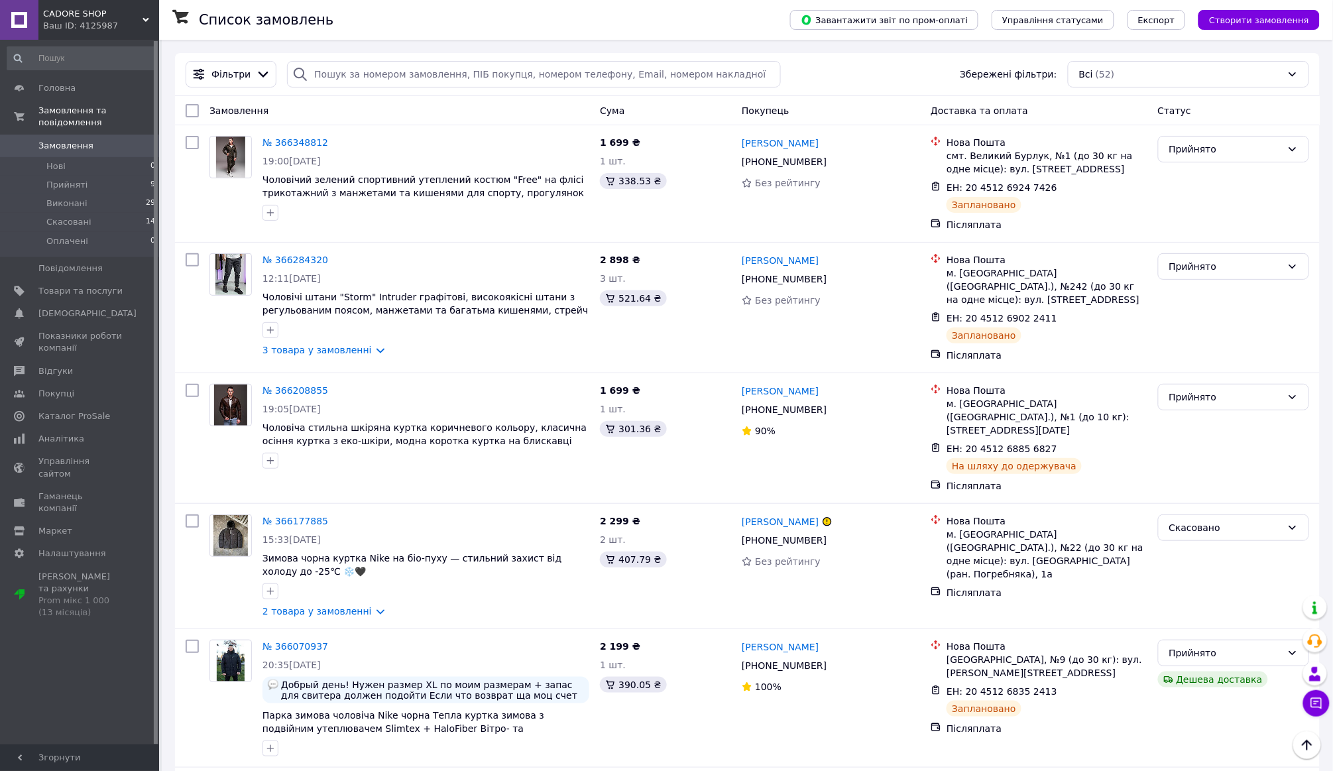
scroll to position [0, 0]
